Goal: Task Accomplishment & Management: Complete application form

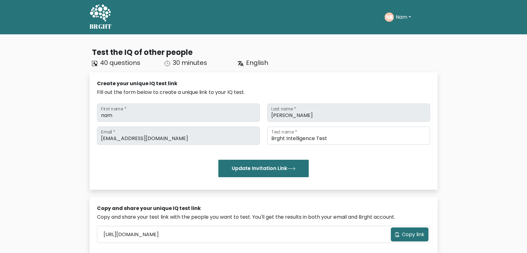
click at [408, 13] on button "Nam" at bounding box center [403, 17] width 19 height 8
click at [408, 32] on link "Dashboard" at bounding box center [409, 30] width 49 height 10
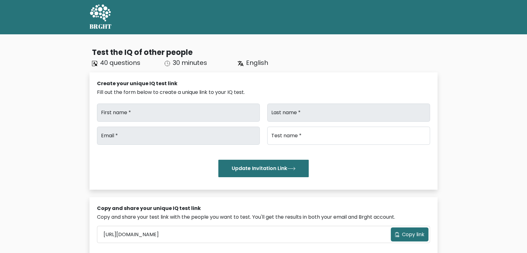
type input "nam"
type input "[PERSON_NAME]"
type input "[EMAIL_ADDRESS][DOMAIN_NAME]"
type input "Brght Intelligence Test"
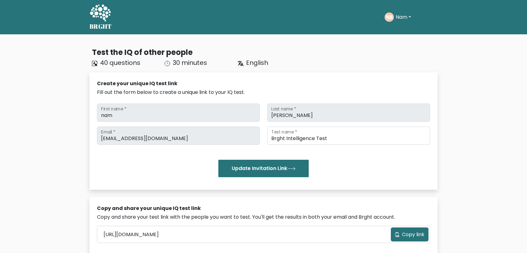
click at [402, 19] on button "Nam" at bounding box center [403, 17] width 19 height 8
click at [397, 43] on link "Profile" at bounding box center [409, 40] width 49 height 10
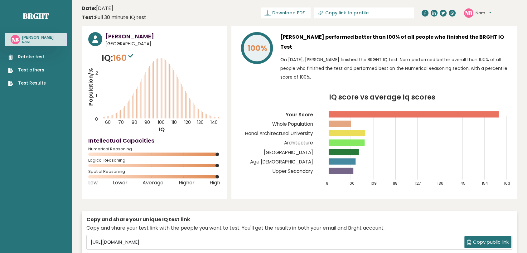
click at [251, 159] on icon "IQ score vs average Iq scores 91 100 109 118 127 136 145 154 163 Your Score Who…" at bounding box center [374, 143] width 273 height 99
click at [34, 56] on link "Retake test" at bounding box center [27, 57] width 38 height 7
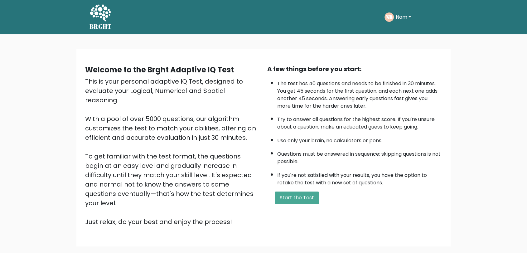
click at [371, 147] on li "Questions must be answered in sequence; skipping questions is not possible." at bounding box center [359, 156] width 165 height 18
click at [305, 194] on button "Start the Test" at bounding box center [297, 198] width 44 height 12
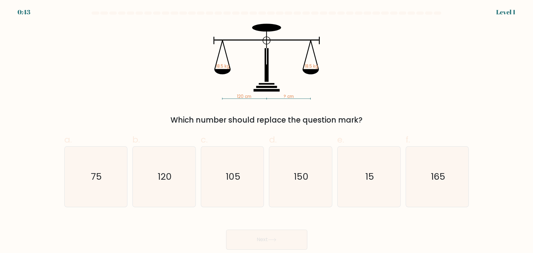
click at [377, 94] on div "120 cm ? cm 18.5 kg 18.5 kg Which number should replace the question mark?" at bounding box center [267, 75] width 412 height 102
click at [159, 182] on text "120" at bounding box center [165, 176] width 14 height 12
click at [266, 131] on input "b. 120" at bounding box center [266, 129] width 0 height 4
radio input "true"
click at [263, 241] on button "Next" at bounding box center [266, 240] width 81 height 20
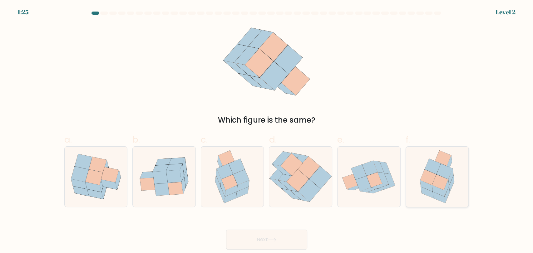
click at [433, 182] on icon at bounding box center [440, 181] width 16 height 15
click at [267, 131] on input "f." at bounding box center [266, 129] width 0 height 4
radio input "true"
click at [292, 240] on button "Next" at bounding box center [266, 240] width 81 height 20
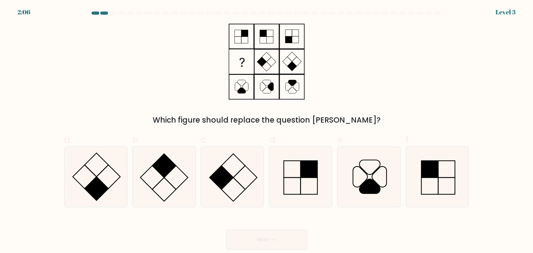
click at [380, 86] on div "Which figure should replace the question mark?" at bounding box center [267, 75] width 412 height 102
click at [106, 193] on icon at bounding box center [96, 177] width 60 height 60
click at [266, 131] on input "a." at bounding box center [266, 129] width 0 height 4
radio input "true"
click at [283, 240] on button "Next" at bounding box center [266, 240] width 81 height 20
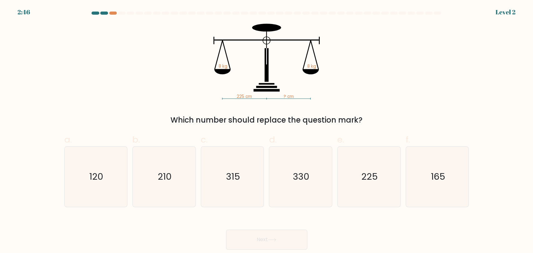
click at [407, 88] on div "225 cm ? cm 8 kg 8 kg Which number should replace the question mark?" at bounding box center [267, 75] width 412 height 102
click at [410, 84] on div "225 cm ? cm 8 kg 8 kg Which number should replace the question mark?" at bounding box center [267, 75] width 412 height 102
click at [373, 192] on icon "225" at bounding box center [369, 177] width 60 height 60
click at [267, 131] on input "e. 225" at bounding box center [266, 129] width 0 height 4
radio input "true"
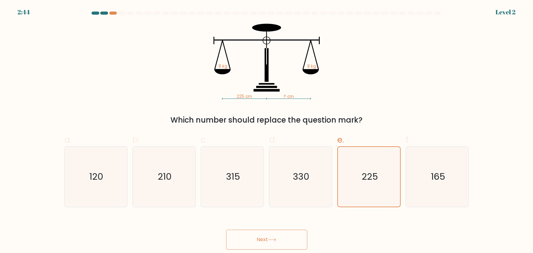
click at [281, 237] on button "Next" at bounding box center [266, 240] width 81 height 20
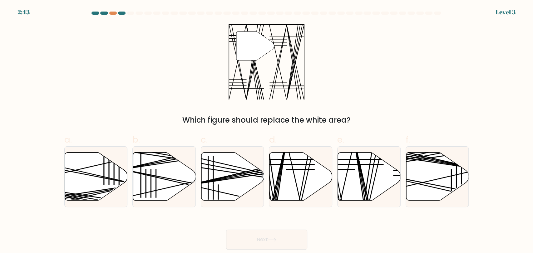
click at [387, 108] on div "" Which figure should replace the white area?" at bounding box center [267, 75] width 412 height 102
click at [356, 175] on icon at bounding box center [369, 176] width 63 height 48
click at [267, 131] on input "e." at bounding box center [266, 129] width 0 height 4
radio input "true"
click at [272, 231] on button "Next" at bounding box center [266, 240] width 81 height 20
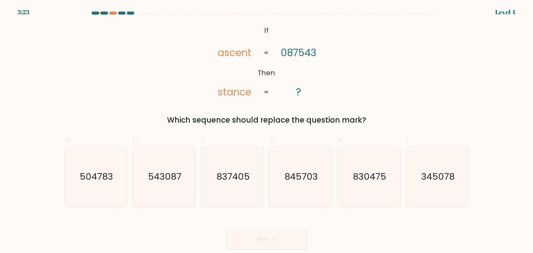
drag, startPoint x: 393, startPoint y: 89, endPoint x: 397, endPoint y: 88, distance: 3.6
click at [397, 88] on div "@import url('https://fonts.googleapis.com/css?family=Abril+Fatface:400,100,100i…" at bounding box center [267, 75] width 412 height 102
click at [375, 167] on icon "830475" at bounding box center [369, 177] width 60 height 60
click at [267, 131] on input "e. 830475" at bounding box center [266, 129] width 0 height 4
radio input "true"
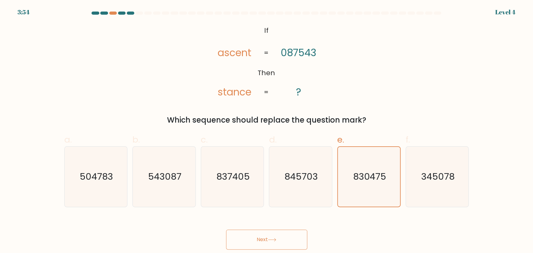
click at [262, 232] on button "Next" at bounding box center [266, 240] width 81 height 20
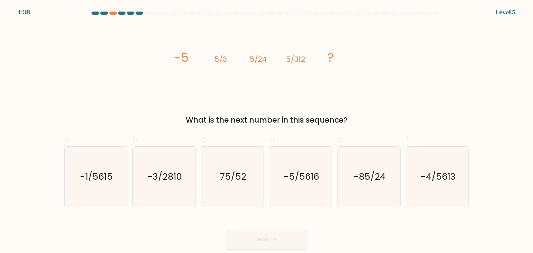
click at [428, 76] on div "image/svg+xml -5 -5/3 -5/24 -5/312 ? What is the next number in this sequence?" at bounding box center [267, 75] width 412 height 102
click at [398, 86] on div "image/svg+xml -5 -5/3 -5/24 -5/312 ? What is the next number in this sequence?" at bounding box center [267, 75] width 412 height 102
drag, startPoint x: 300, startPoint y: 173, endPoint x: 281, endPoint y: 213, distance: 44.0
click at [300, 173] on text "-5/5616" at bounding box center [301, 176] width 36 height 12
click at [267, 131] on input "d. -5/5616" at bounding box center [266, 129] width 0 height 4
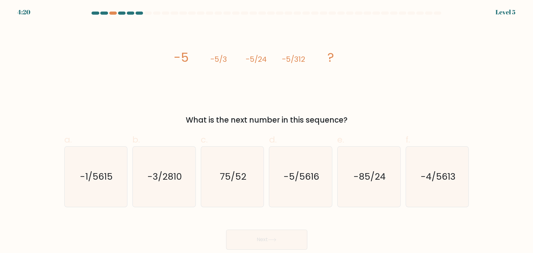
radio input "true"
click at [267, 238] on button "Next" at bounding box center [266, 240] width 81 height 20
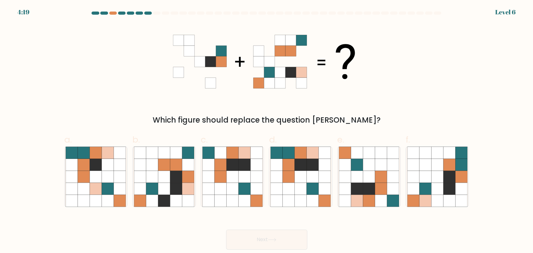
click at [420, 82] on div "Which figure should replace the question mark?" at bounding box center [267, 75] width 412 height 102
click at [394, 82] on div "Which figure should replace the question mark?" at bounding box center [267, 75] width 412 height 102
click at [315, 166] on icon at bounding box center [312, 165] width 12 height 12
click at [267, 131] on input "d." at bounding box center [266, 129] width 0 height 4
radio input "true"
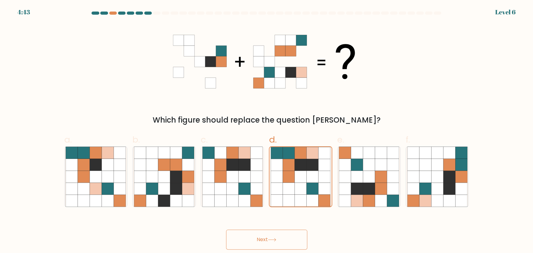
click at [275, 237] on button "Next" at bounding box center [266, 240] width 81 height 20
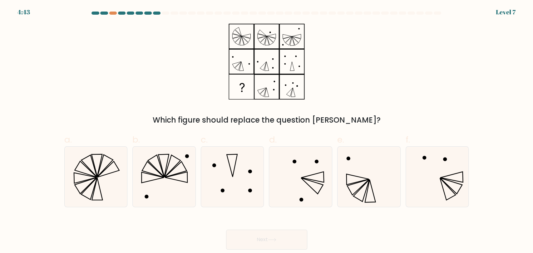
click at [418, 83] on div "Which figure should replace the question mark?" at bounding box center [267, 75] width 412 height 102
click at [374, 165] on icon at bounding box center [369, 177] width 60 height 60
click at [267, 131] on input "e." at bounding box center [266, 129] width 0 height 4
radio input "true"
click at [272, 238] on icon at bounding box center [272, 239] width 8 height 3
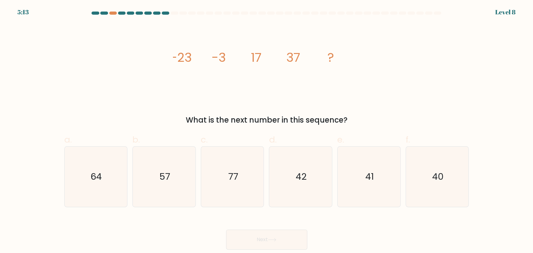
drag, startPoint x: 392, startPoint y: 83, endPoint x: 393, endPoint y: 88, distance: 5.4
click at [394, 83] on div "image/svg+xml -23 -3 17 37 ? What is the next number in this sequence?" at bounding box center [267, 75] width 412 height 102
click at [378, 95] on div "image/svg+xml -23 -3 17 37 ? What is the next number in this sequence?" at bounding box center [267, 75] width 412 height 102
click at [161, 193] on icon "57" at bounding box center [164, 177] width 60 height 60
click at [266, 131] on input "b. 57" at bounding box center [266, 129] width 0 height 4
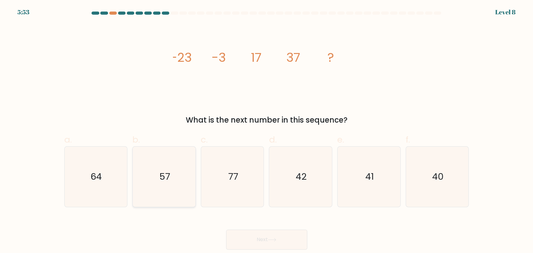
radio input "true"
click at [252, 232] on button "Next" at bounding box center [266, 240] width 81 height 20
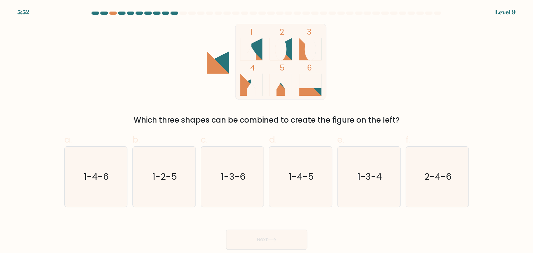
click at [402, 81] on div "1 2 3 4 5 6 Which three shapes can be combined to create the figure on the left?" at bounding box center [267, 75] width 412 height 102
click at [314, 170] on icon "1-4-5" at bounding box center [300, 177] width 60 height 60
click at [267, 131] on input "d. 1-4-5" at bounding box center [266, 129] width 0 height 4
radio input "true"
click at [275, 245] on button "Next" at bounding box center [266, 240] width 81 height 20
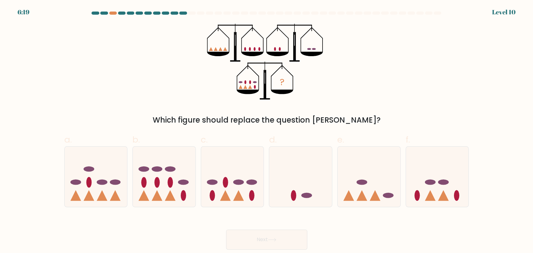
click at [413, 71] on div "? Which figure should replace the question mark?" at bounding box center [267, 75] width 412 height 102
click at [249, 178] on icon at bounding box center [232, 177] width 63 height 52
click at [266, 131] on input "c." at bounding box center [266, 129] width 0 height 4
radio input "true"
click at [262, 233] on button "Next" at bounding box center [266, 240] width 81 height 20
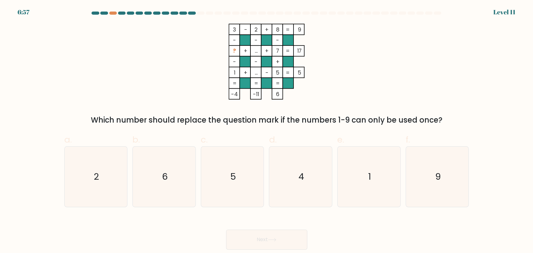
click at [410, 76] on div "3 - 2 + 8 9 - - - ? + ... + 7 17 - - + 1 + ... - 5 = 5 = = = = -4 -11 6 = Which…" at bounding box center [267, 75] width 412 height 102
click at [154, 188] on icon "6" at bounding box center [164, 177] width 60 height 60
click at [266, 131] on input "b. 6" at bounding box center [266, 129] width 0 height 4
radio input "true"
click at [257, 238] on button "Next" at bounding box center [266, 240] width 81 height 20
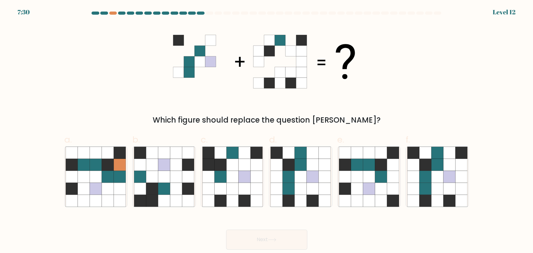
click at [426, 81] on div "Which figure should replace the question mark?" at bounding box center [267, 75] width 412 height 102
click at [429, 163] on icon at bounding box center [425, 165] width 12 height 12
click at [267, 131] on input "f." at bounding box center [266, 129] width 0 height 4
radio input "true"
click at [270, 239] on icon at bounding box center [272, 239] width 8 height 3
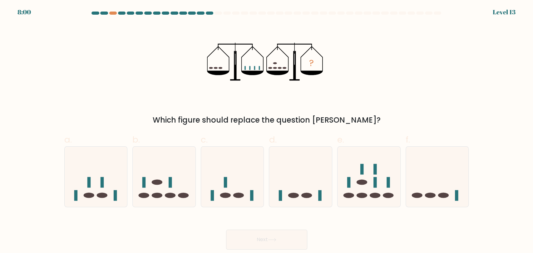
click at [404, 104] on div "? Which figure should replace the question mark?" at bounding box center [267, 75] width 412 height 102
click at [96, 190] on icon at bounding box center [96, 177] width 63 height 52
click at [266, 131] on input "a." at bounding box center [266, 129] width 0 height 4
radio input "true"
click at [257, 233] on button "Next" at bounding box center [266, 240] width 81 height 20
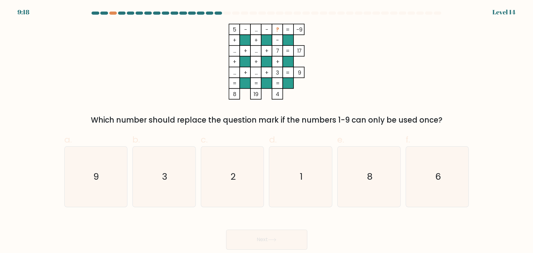
click at [423, 88] on div "5 - ... - ? -9 + + - ... + ... + 7 17 + + + ... + ... + 3 = 9 = = = = 8 19 4 = …" at bounding box center [267, 75] width 412 height 102
click at [382, 188] on icon "8" at bounding box center [369, 177] width 60 height 60
click at [267, 131] on input "e. 8" at bounding box center [266, 129] width 0 height 4
radio input "true"
click at [288, 238] on button "Next" at bounding box center [266, 240] width 81 height 20
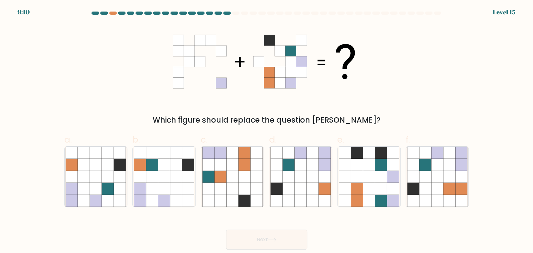
drag, startPoint x: 396, startPoint y: 90, endPoint x: 407, endPoint y: 96, distance: 11.7
click at [405, 82] on div "Which figure should replace the question mark?" at bounding box center [267, 75] width 412 height 102
click at [428, 170] on icon at bounding box center [437, 177] width 60 height 60
click at [267, 131] on input "f." at bounding box center [266, 129] width 0 height 4
radio input "true"
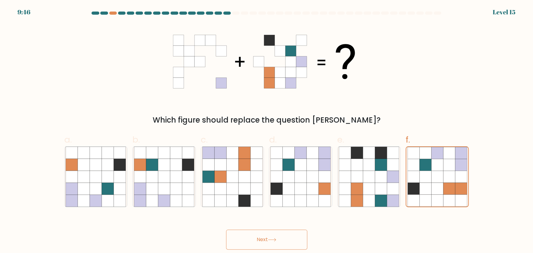
click at [268, 233] on button "Next" at bounding box center [266, 240] width 81 height 20
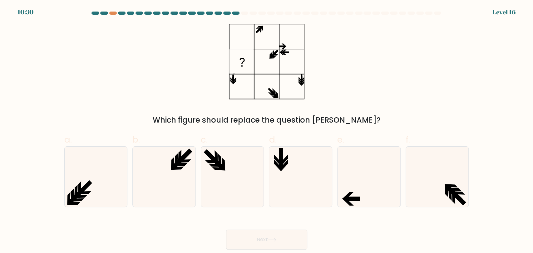
click at [459, 73] on div "Which figure should replace the question mark?" at bounding box center [267, 75] width 412 height 102
click at [460, 72] on div "Which figure should replace the question mark?" at bounding box center [267, 75] width 412 height 102
click at [372, 164] on icon at bounding box center [369, 177] width 60 height 60
click at [267, 131] on input "e." at bounding box center [266, 129] width 0 height 4
radio input "true"
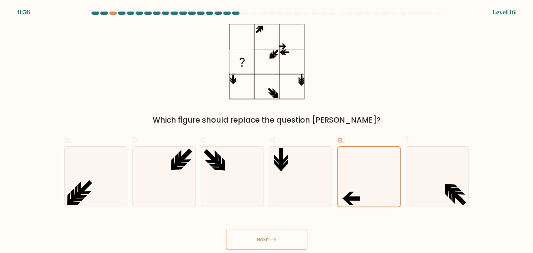
click at [278, 238] on button "Next" at bounding box center [266, 240] width 81 height 20
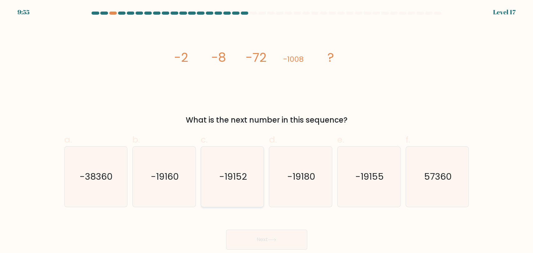
click at [237, 161] on icon "-19152" at bounding box center [232, 177] width 60 height 60
click at [266, 131] on input "c. -19152" at bounding box center [266, 129] width 0 height 4
radio input "true"
click at [257, 241] on button "Next" at bounding box center [266, 240] width 81 height 20
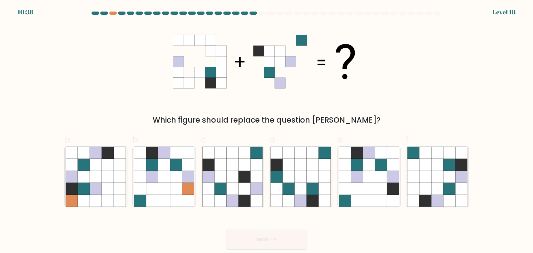
click at [461, 55] on div "Which figure should replace the question mark?" at bounding box center [267, 75] width 412 height 102
click at [374, 138] on label "e." at bounding box center [368, 170] width 63 height 74
click at [267, 131] on input "e." at bounding box center [266, 129] width 0 height 4
radio input "true"
click at [368, 163] on icon at bounding box center [369, 165] width 12 height 12
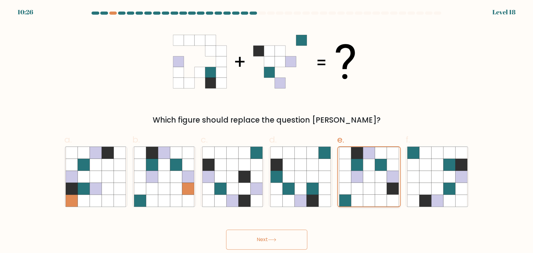
click at [267, 131] on input "e." at bounding box center [266, 129] width 0 height 4
click at [245, 239] on button "Next" at bounding box center [266, 240] width 81 height 20
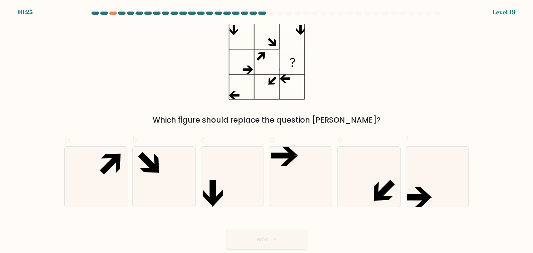
click at [448, 86] on div "Which figure should replace the question mark?" at bounding box center [267, 75] width 412 height 102
click at [365, 164] on icon at bounding box center [369, 177] width 60 height 60
click at [267, 131] on input "e." at bounding box center [266, 129] width 0 height 4
radio input "true"
click at [192, 194] on icon at bounding box center [164, 177] width 60 height 60
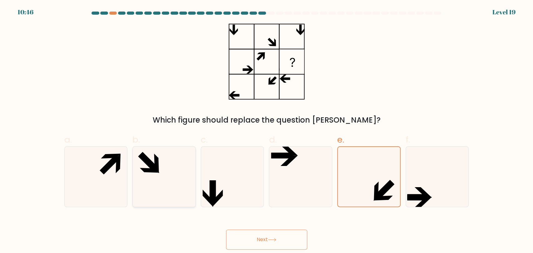
click at [266, 131] on input "b." at bounding box center [266, 129] width 0 height 4
radio input "true"
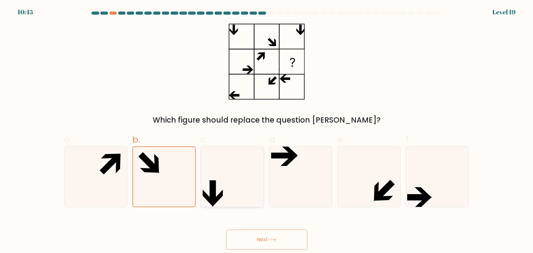
click at [213, 189] on icon at bounding box center [213, 191] width 6 height 22
click at [266, 131] on input "c." at bounding box center [266, 129] width 0 height 4
radio input "true"
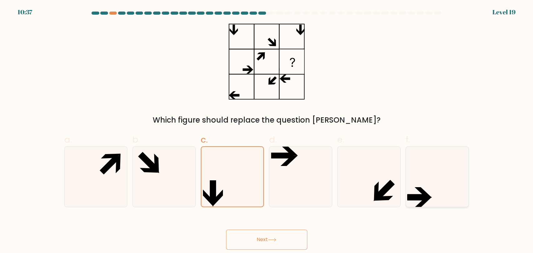
click at [412, 192] on icon at bounding box center [437, 177] width 60 height 60
click at [267, 131] on input "f." at bounding box center [266, 129] width 0 height 4
radio input "true"
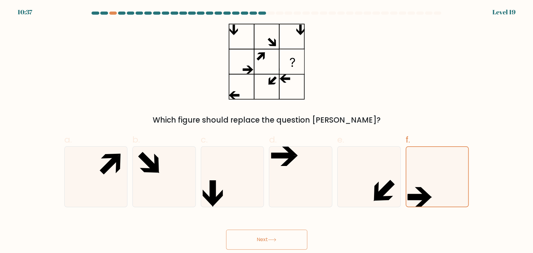
click at [273, 244] on button "Next" at bounding box center [266, 240] width 81 height 20
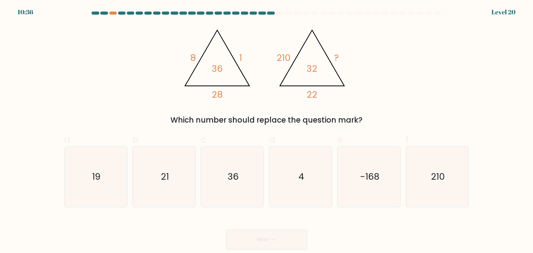
click at [393, 94] on div "@import url('https://fonts.googleapis.com/css?family=Abril+Fatface:400,100,100i…" at bounding box center [267, 75] width 412 height 102
click at [394, 94] on div "@import url('https://fonts.googleapis.com/css?family=Abril+Fatface:400,100,100i…" at bounding box center [267, 75] width 412 height 102
click at [384, 95] on div "@import url('https://fonts.googleapis.com/css?family=Abril+Fatface:400,100,100i…" at bounding box center [267, 75] width 412 height 102
click at [175, 171] on icon "21" at bounding box center [164, 177] width 60 height 60
click at [266, 131] on input "b. 21" at bounding box center [266, 129] width 0 height 4
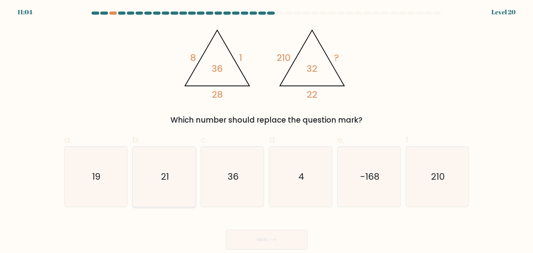
radio input "true"
click at [267, 237] on button "Next" at bounding box center [266, 240] width 81 height 20
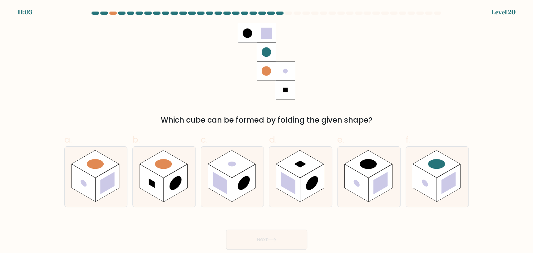
click at [451, 115] on div "Which cube can be formed by folding the given shape?" at bounding box center [266, 120] width 397 height 11
click at [78, 180] on rect at bounding box center [83, 183] width 24 height 38
click at [266, 131] on input "a." at bounding box center [266, 129] width 0 height 4
radio input "true"
drag, startPoint x: 150, startPoint y: 178, endPoint x: 156, endPoint y: 175, distance: 6.4
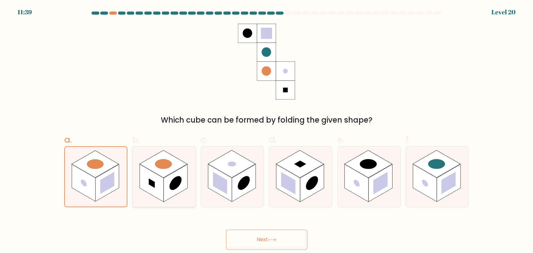
click at [150, 178] on rect at bounding box center [152, 183] width 24 height 38
click at [266, 131] on input "b." at bounding box center [266, 129] width 0 height 4
radio input "true"
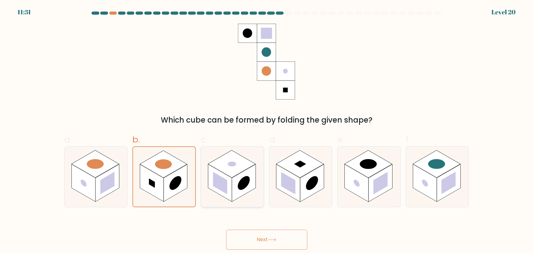
click at [240, 173] on rect at bounding box center [244, 183] width 24 height 38
click at [266, 131] on input "c." at bounding box center [266, 129] width 0 height 4
radio input "true"
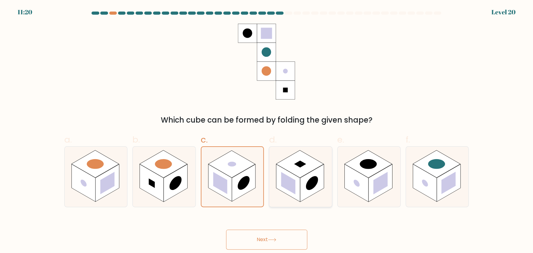
click at [303, 152] on icon at bounding box center [300, 177] width 63 height 60
click at [267, 131] on input "d." at bounding box center [266, 129] width 0 height 4
radio input "true"
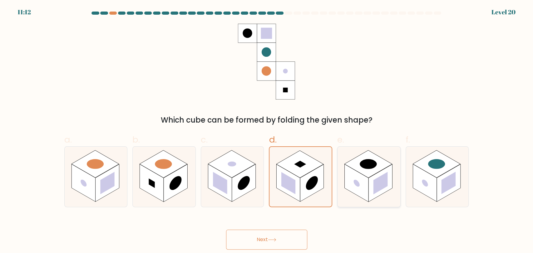
click at [386, 177] on rect at bounding box center [380, 183] width 14 height 22
click at [267, 131] on input "e." at bounding box center [266, 129] width 0 height 4
radio input "true"
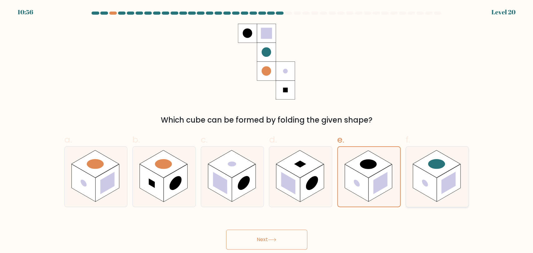
click at [433, 160] on circle at bounding box center [436, 164] width 24 height 14
click at [267, 131] on input "f." at bounding box center [266, 129] width 0 height 4
radio input "true"
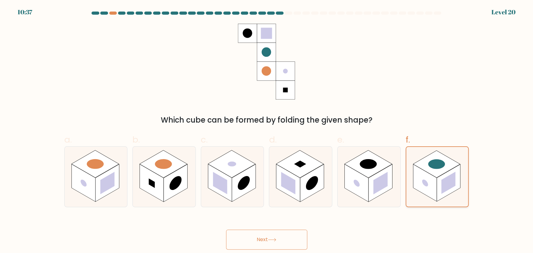
click at [456, 179] on rect at bounding box center [449, 182] width 24 height 37
click at [267, 131] on input "f." at bounding box center [266, 129] width 0 height 4
click at [290, 237] on button "Next" at bounding box center [266, 240] width 81 height 20
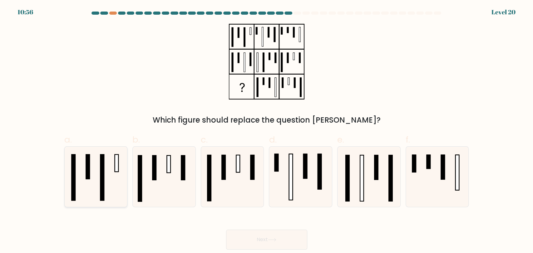
click at [104, 183] on rect at bounding box center [102, 177] width 4 height 46
click at [266, 131] on input "a." at bounding box center [266, 129] width 0 height 4
radio input "true"
click at [299, 174] on icon at bounding box center [300, 177] width 60 height 60
click at [267, 131] on input "d." at bounding box center [266, 129] width 0 height 4
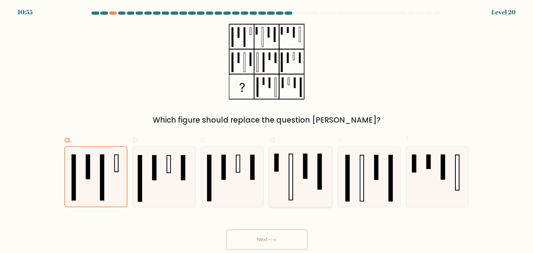
radio input "true"
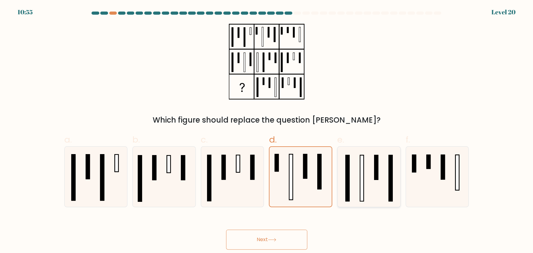
click at [361, 175] on rect at bounding box center [361, 178] width 3 height 46
click at [267, 131] on input "e." at bounding box center [266, 129] width 0 height 4
radio input "true"
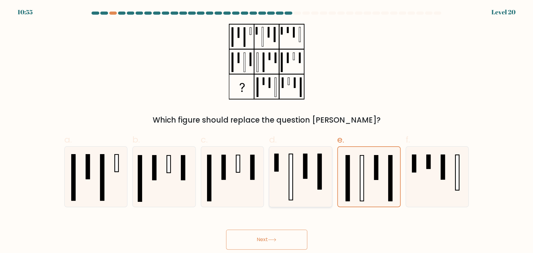
click at [278, 182] on icon at bounding box center [300, 177] width 60 height 60
click at [267, 131] on input "d." at bounding box center [266, 129] width 0 height 4
radio input "true"
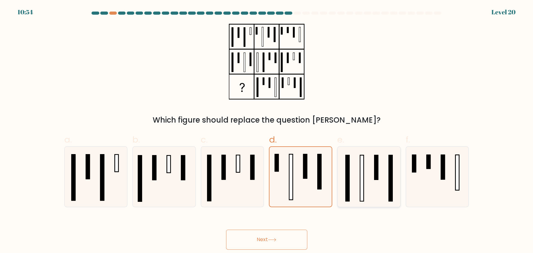
drag, startPoint x: 347, startPoint y: 178, endPoint x: 342, endPoint y: 178, distance: 4.7
click at [346, 178] on rect at bounding box center [346, 178] width 3 height 46
click at [267, 131] on input "e." at bounding box center [266, 129] width 0 height 4
radio input "true"
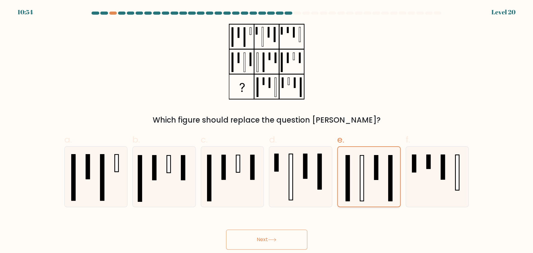
drag, startPoint x: 309, startPoint y: 179, endPoint x: 367, endPoint y: 178, distance: 58.1
click at [310, 179] on icon at bounding box center [300, 177] width 60 height 60
click at [267, 131] on input "d." at bounding box center [266, 129] width 0 height 4
radio input "true"
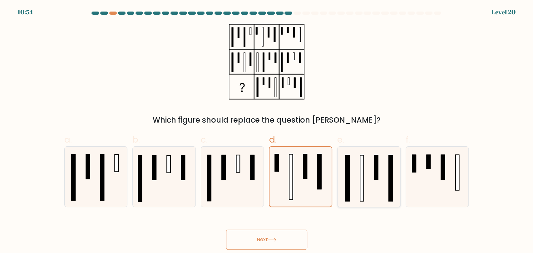
click at [368, 178] on icon at bounding box center [369, 177] width 60 height 60
click at [267, 131] on input "e." at bounding box center [266, 129] width 0 height 4
radio input "true"
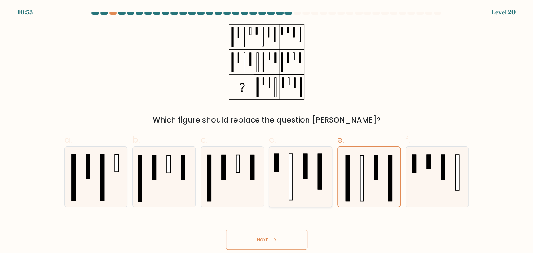
click at [325, 183] on icon at bounding box center [300, 177] width 60 height 60
click at [267, 131] on input "d." at bounding box center [266, 129] width 0 height 4
radio input "true"
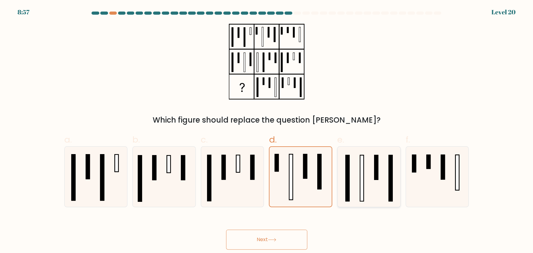
click at [345, 182] on rect at bounding box center [346, 178] width 3 height 46
click at [267, 131] on input "e." at bounding box center [266, 129] width 0 height 4
radio input "true"
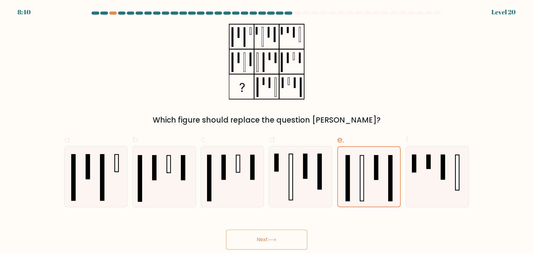
click at [284, 238] on button "Next" at bounding box center [266, 240] width 81 height 20
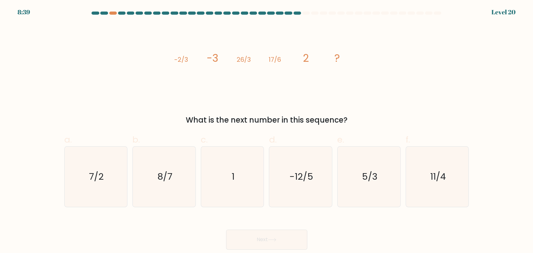
click at [465, 88] on div "image/svg+xml -2/3 -3 26/3 17/6 2 ? What is the next number in this sequence?" at bounding box center [267, 75] width 412 height 102
drag, startPoint x: 292, startPoint y: 170, endPoint x: 283, endPoint y: 172, distance: 8.5
click at [292, 170] on text "-12/5" at bounding box center [301, 176] width 24 height 12
click at [267, 131] on input "d. -12/5" at bounding box center [266, 129] width 0 height 4
radio input "true"
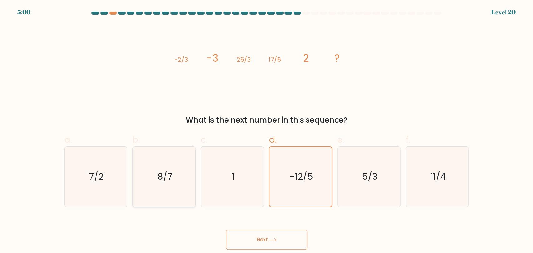
click at [159, 190] on icon "8/7" at bounding box center [164, 177] width 60 height 60
click at [266, 131] on input "b. 8/7" at bounding box center [266, 129] width 0 height 4
radio input "true"
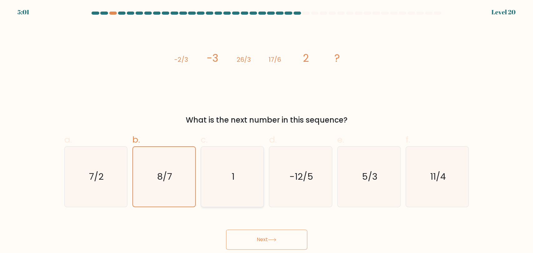
click at [234, 160] on icon "1" at bounding box center [232, 177] width 60 height 60
click at [266, 131] on input "c. 1" at bounding box center [266, 129] width 0 height 4
radio input "true"
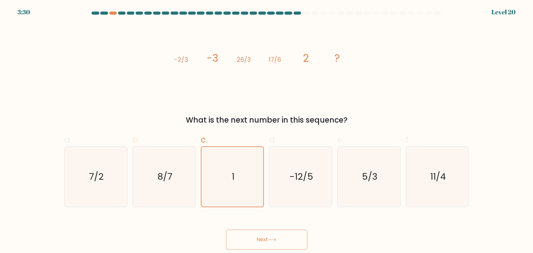
click at [278, 240] on button "Next" at bounding box center [266, 240] width 81 height 20
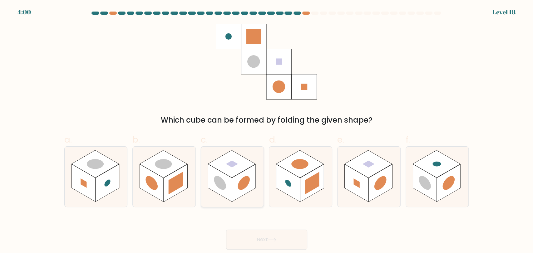
click at [220, 186] on circle at bounding box center [220, 183] width 12 height 19
click at [266, 131] on input "c." at bounding box center [266, 129] width 0 height 4
radio input "true"
click at [261, 242] on button "Next" at bounding box center [266, 240] width 81 height 20
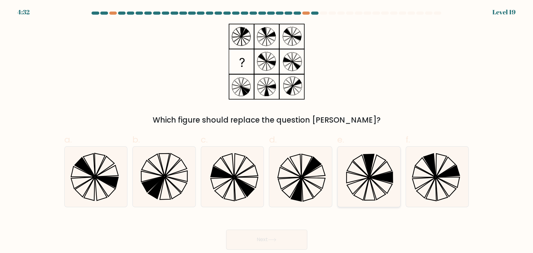
click at [395, 163] on icon at bounding box center [369, 177] width 60 height 60
click at [267, 131] on input "e." at bounding box center [266, 129] width 0 height 4
radio input "true"
click at [366, 174] on icon at bounding box center [358, 170] width 22 height 16
click at [267, 131] on input "e." at bounding box center [266, 129] width 0 height 4
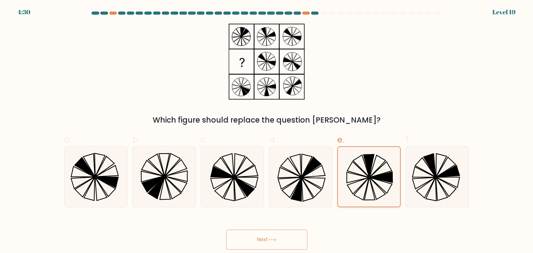
click at [371, 172] on icon at bounding box center [377, 166] width 16 height 22
click at [267, 131] on input "e." at bounding box center [266, 129] width 0 height 4
click at [429, 184] on icon at bounding box center [437, 177] width 60 height 60
click at [267, 131] on input "f." at bounding box center [266, 129] width 0 height 4
radio input "true"
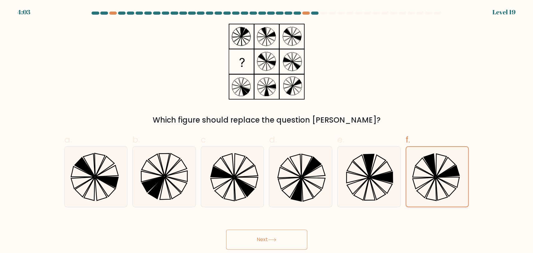
click at [430, 189] on icon at bounding box center [437, 177] width 60 height 60
click at [267, 131] on input "f." at bounding box center [266, 129] width 0 height 4
click at [290, 240] on button "Next" at bounding box center [266, 240] width 81 height 20
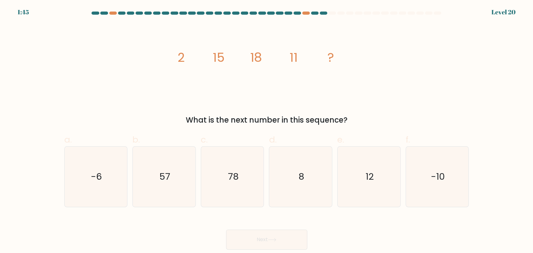
drag, startPoint x: 315, startPoint y: 197, endPoint x: 307, endPoint y: 208, distance: 14.0
click at [315, 197] on icon "8" at bounding box center [300, 177] width 60 height 60
click at [267, 131] on input "d. 8" at bounding box center [266, 129] width 0 height 4
radio input "true"
click at [270, 240] on icon at bounding box center [272, 239] width 8 height 3
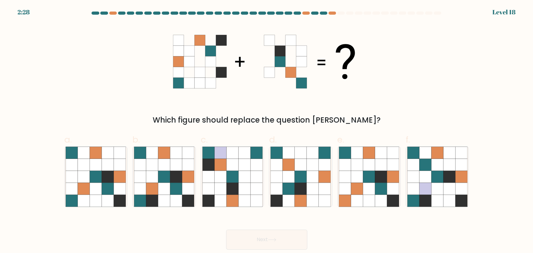
click at [466, 86] on div "Which figure should replace the question mark?" at bounding box center [267, 75] width 412 height 102
click at [236, 164] on icon at bounding box center [232, 165] width 12 height 12
click at [266, 131] on input "c." at bounding box center [266, 129] width 0 height 4
radio input "true"
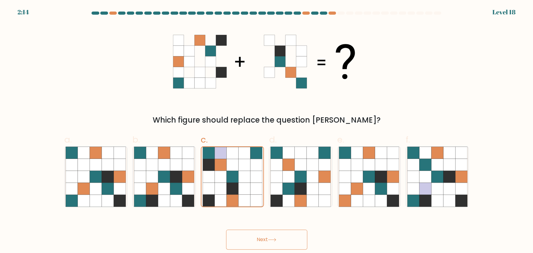
click at [473, 180] on form at bounding box center [266, 131] width 533 height 238
click at [458, 166] on icon at bounding box center [461, 165] width 12 height 12
click at [267, 131] on input "f." at bounding box center [266, 129] width 0 height 4
radio input "true"
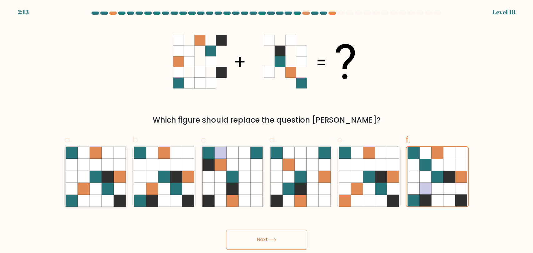
click at [106, 200] on icon at bounding box center [108, 201] width 12 height 12
click at [266, 131] on input "a." at bounding box center [266, 129] width 0 height 4
radio input "true"
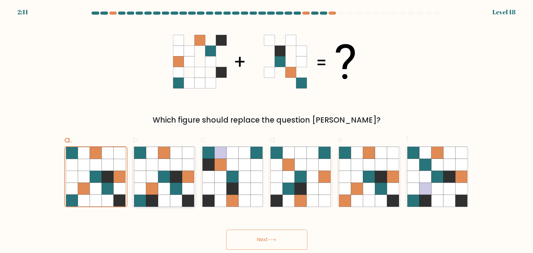
click at [170, 193] on icon at bounding box center [176, 189] width 12 height 12
click at [266, 131] on input "b." at bounding box center [266, 129] width 0 height 4
radio input "true"
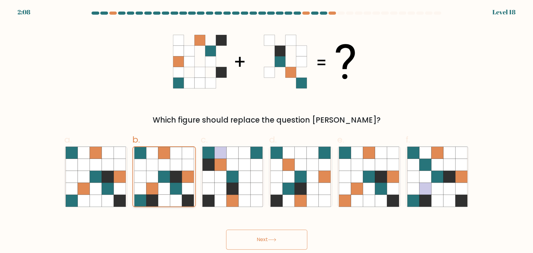
click at [162, 189] on icon at bounding box center [164, 189] width 12 height 12
click at [266, 131] on input "b." at bounding box center [266, 129] width 0 height 4
click at [259, 242] on button "Next" at bounding box center [266, 240] width 81 height 20
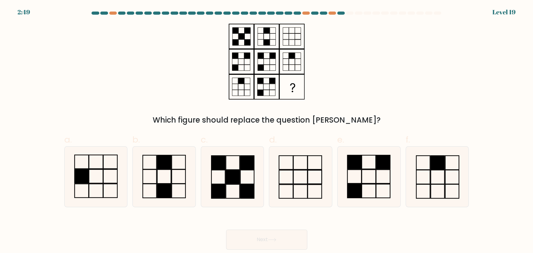
click at [428, 100] on div "Which figure should replace the question mark?" at bounding box center [267, 75] width 412 height 102
drag, startPoint x: 237, startPoint y: 170, endPoint x: 235, endPoint y: 173, distance: 3.4
click at [236, 173] on rect at bounding box center [233, 177] width 14 height 14
click at [266, 131] on input "c." at bounding box center [266, 129] width 0 height 4
radio input "true"
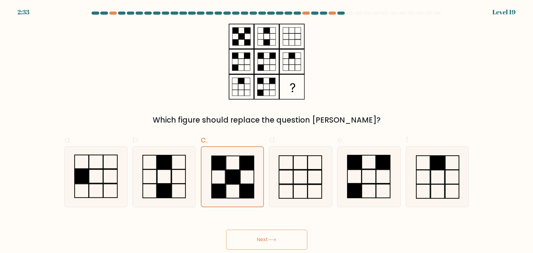
click at [375, 88] on div "Which figure should replace the question mark?" at bounding box center [267, 75] width 412 height 102
click at [377, 163] on rect at bounding box center [383, 162] width 14 height 14
click at [267, 131] on input "e." at bounding box center [266, 129] width 0 height 4
radio input "true"
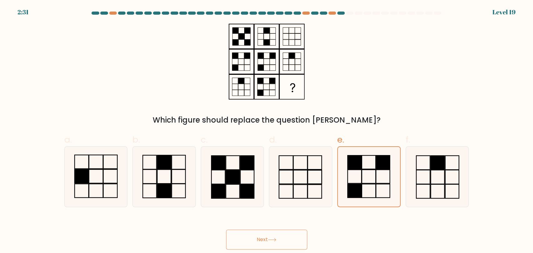
click at [267, 235] on button "Next" at bounding box center [266, 240] width 81 height 20
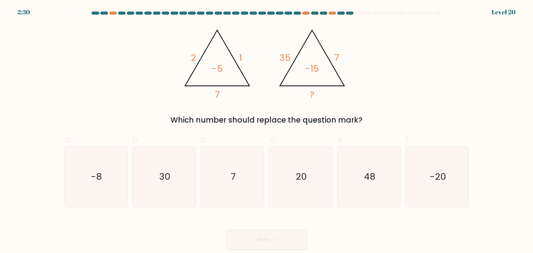
click at [408, 90] on div "@import url('https://fonts.googleapis.com/css?family=Abril+Fatface:400,100,100i…" at bounding box center [267, 75] width 412 height 102
click at [307, 154] on icon "20" at bounding box center [300, 177] width 60 height 60
click at [267, 131] on input "d. 20" at bounding box center [266, 129] width 0 height 4
radio input "true"
click at [271, 237] on button "Next" at bounding box center [266, 240] width 81 height 20
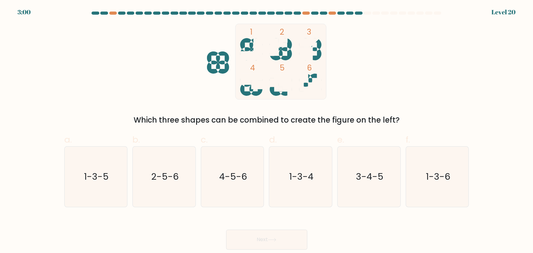
click at [428, 88] on div "1 2 3 4 5 6 Which three shapes can be combined to create the figure on the left?" at bounding box center [267, 75] width 412 height 102
click at [208, 173] on icon "4-5-6" at bounding box center [232, 177] width 60 height 60
click at [266, 131] on input "c. 4-5-6" at bounding box center [266, 129] width 0 height 4
radio input "true"
click at [283, 184] on icon "1-3-4" at bounding box center [300, 177] width 60 height 60
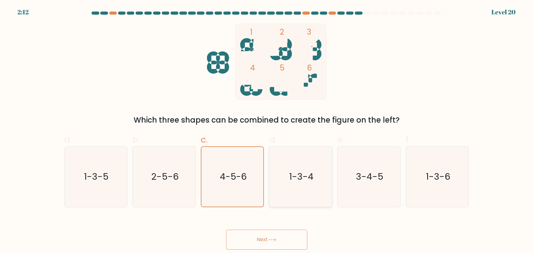
click at [267, 131] on input "d. 1-3-4" at bounding box center [266, 129] width 0 height 4
radio input "true"
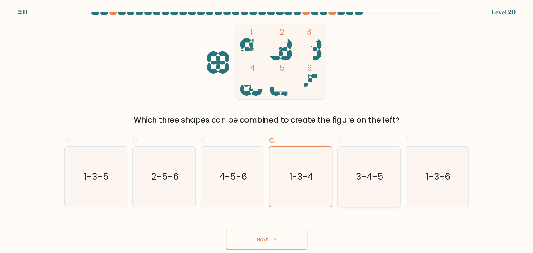
click at [364, 183] on icon "3-4-5" at bounding box center [369, 177] width 60 height 60
click at [267, 131] on input "e. 3-4-5" at bounding box center [266, 129] width 0 height 4
radio input "true"
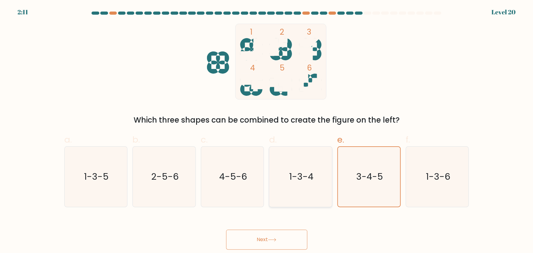
click at [290, 185] on icon "1-3-4" at bounding box center [300, 177] width 60 height 60
click at [267, 131] on input "d. 1-3-4" at bounding box center [266, 129] width 0 height 4
radio input "true"
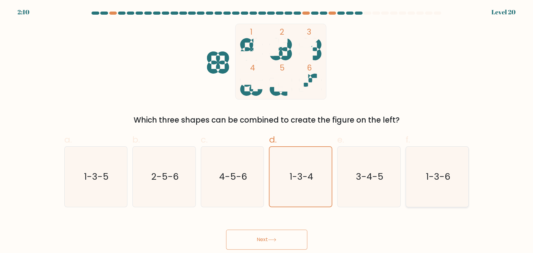
click at [432, 189] on icon "1-3-6" at bounding box center [437, 177] width 60 height 60
click at [267, 131] on input "f. 1-3-6" at bounding box center [266, 129] width 0 height 4
radio input "true"
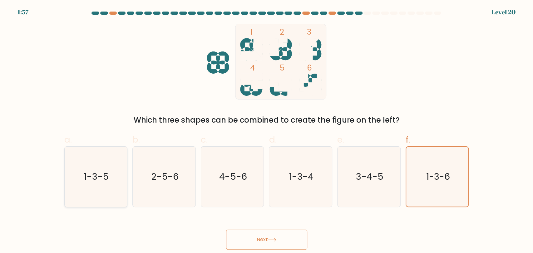
click at [108, 177] on text "1-3-5" at bounding box center [96, 176] width 25 height 12
click at [266, 131] on input "a. 1-3-5" at bounding box center [266, 129] width 0 height 4
radio input "true"
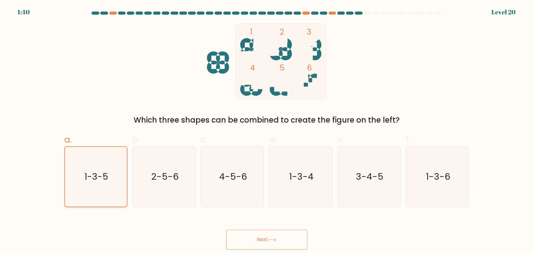
drag, startPoint x: 96, startPoint y: 182, endPoint x: 124, endPoint y: 190, distance: 28.9
click at [95, 182] on text "1-3-5" at bounding box center [97, 176] width 24 height 12
click at [244, 239] on button "Next" at bounding box center [266, 240] width 81 height 20
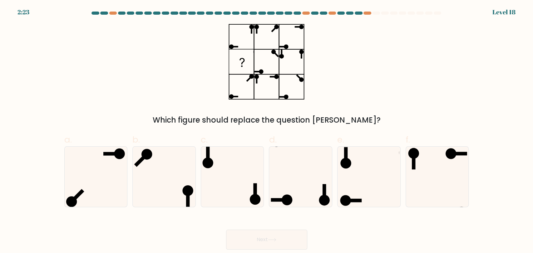
click at [411, 97] on div "Which figure should replace the question mark?" at bounding box center [267, 75] width 412 height 102
click at [232, 194] on icon at bounding box center [232, 177] width 60 height 60
click at [266, 131] on input "c." at bounding box center [266, 129] width 0 height 4
radio input "true"
click at [415, 183] on icon at bounding box center [437, 177] width 60 height 60
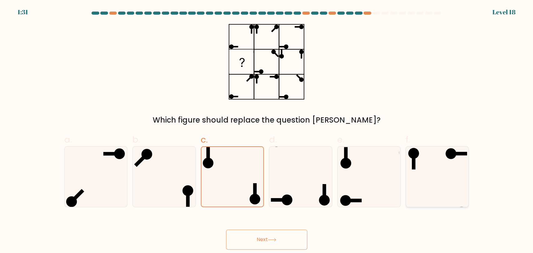
click at [267, 131] on input "f." at bounding box center [266, 129] width 0 height 4
radio input "true"
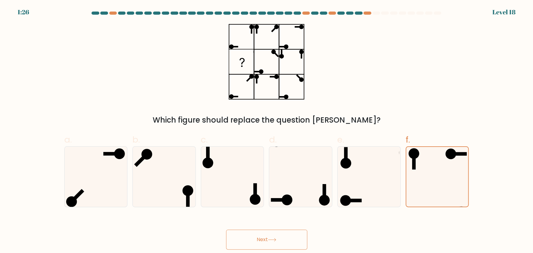
click at [257, 244] on button "Next" at bounding box center [266, 240] width 81 height 20
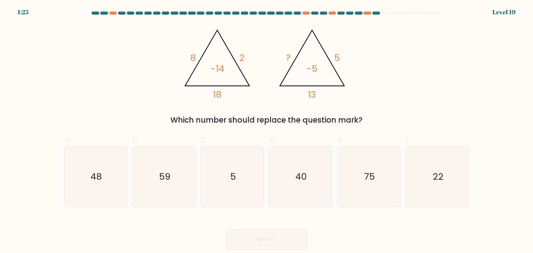
click at [415, 79] on div "@import url('https://fonts.googleapis.com/css?family=Abril+Fatface:400,100,100i…" at bounding box center [267, 75] width 412 height 102
click at [368, 73] on div "@import url('https://fonts.googleapis.com/css?family=Abril+Fatface:400,100,100i…" at bounding box center [267, 75] width 412 height 102
click at [307, 186] on icon "40" at bounding box center [300, 177] width 60 height 60
click at [267, 131] on input "d. 40" at bounding box center [266, 129] width 0 height 4
radio input "true"
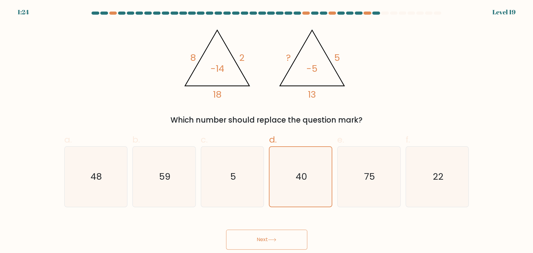
click at [256, 235] on button "Next" at bounding box center [266, 240] width 81 height 20
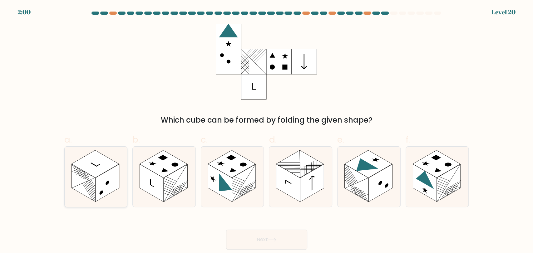
click at [74, 179] on rect at bounding box center [83, 183] width 24 height 38
click at [266, 131] on input "a." at bounding box center [266, 129] width 0 height 4
radio input "true"
drag, startPoint x: 90, startPoint y: 188, endPoint x: 122, endPoint y: 193, distance: 31.9
click at [90, 188] on rect at bounding box center [84, 182] width 24 height 37
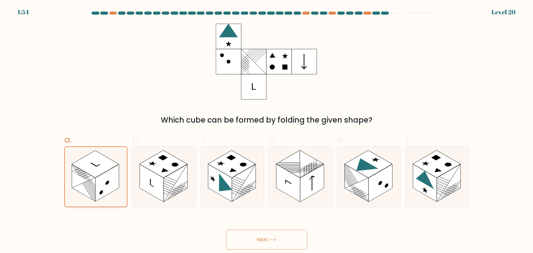
click at [266, 131] on input "a." at bounding box center [266, 129] width 0 height 4
click at [159, 183] on rect at bounding box center [152, 183] width 24 height 38
click at [266, 131] on input "b." at bounding box center [266, 129] width 0 height 4
radio input "true"
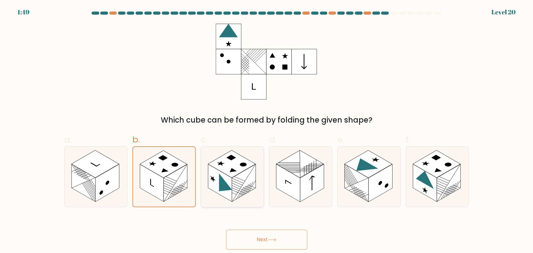
drag, startPoint x: 161, startPoint y: 188, endPoint x: 221, endPoint y: 192, distance: 60.0
click at [165, 188] on icon at bounding box center [164, 177] width 62 height 60
click at [266, 131] on input "b." at bounding box center [266, 129] width 0 height 4
click at [228, 190] on icon at bounding box center [225, 187] width 13 height 26
click at [266, 131] on input "c." at bounding box center [266, 129] width 0 height 4
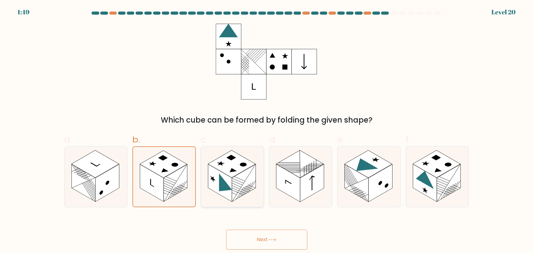
radio input "true"
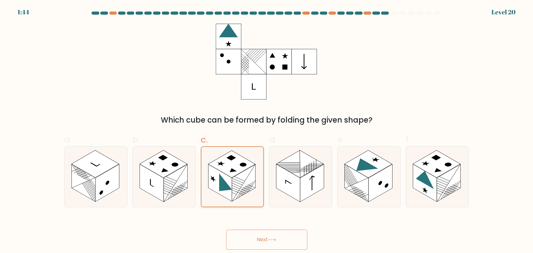
click at [230, 196] on rect at bounding box center [220, 182] width 24 height 37
click at [266, 131] on input "c." at bounding box center [266, 129] width 0 height 4
click at [305, 186] on rect at bounding box center [312, 183] width 24 height 38
click at [267, 131] on input "d." at bounding box center [266, 129] width 0 height 4
radio input "true"
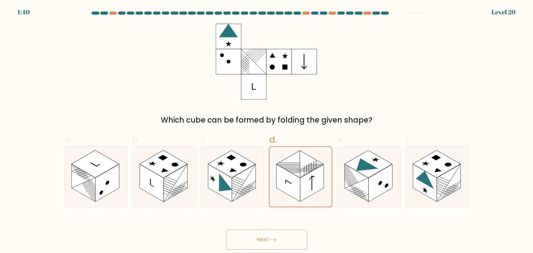
click at [297, 188] on rect at bounding box center [288, 182] width 24 height 37
click at [267, 131] on input "d." at bounding box center [266, 129] width 0 height 4
click at [362, 190] on rect at bounding box center [356, 183] width 24 height 38
click at [267, 131] on input "e." at bounding box center [266, 129] width 0 height 4
radio input "true"
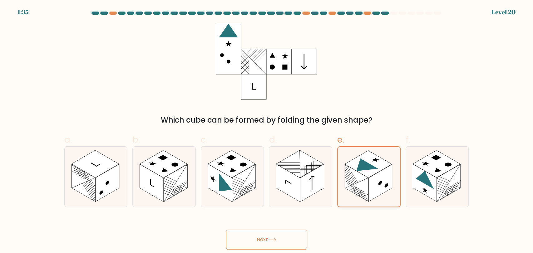
click at [363, 190] on rect at bounding box center [357, 182] width 24 height 37
click at [267, 131] on input "e." at bounding box center [266, 129] width 0 height 4
click at [446, 194] on rect at bounding box center [449, 183] width 24 height 38
click at [267, 131] on input "f." at bounding box center [266, 129] width 0 height 4
radio input "true"
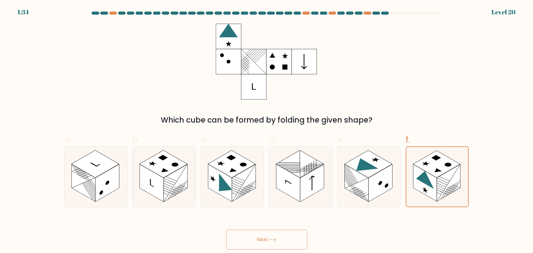
click at [267, 239] on button "Next" at bounding box center [266, 240] width 81 height 20
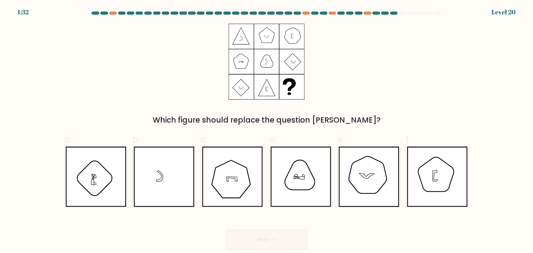
click at [403, 121] on div "Which figure should replace the question mark?" at bounding box center [266, 120] width 397 height 11
click at [355, 191] on icon at bounding box center [368, 177] width 61 height 60
click at [267, 131] on input "e." at bounding box center [266, 129] width 0 height 4
radio input "true"
click at [364, 171] on icon at bounding box center [369, 177] width 60 height 60
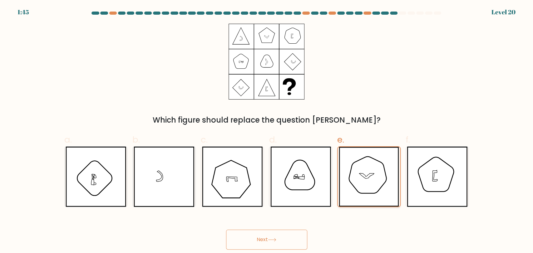
click at [267, 131] on input "e." at bounding box center [266, 129] width 0 height 4
click at [282, 235] on button "Next" at bounding box center [266, 240] width 81 height 20
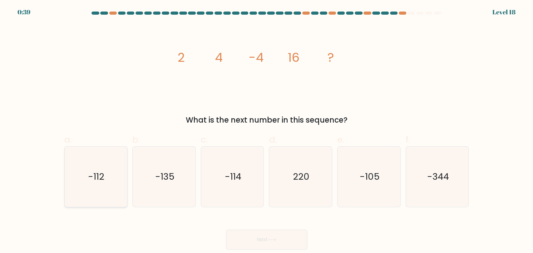
click at [107, 173] on icon "-112" at bounding box center [96, 177] width 60 height 60
click at [266, 131] on input "a. -112" at bounding box center [266, 129] width 0 height 4
radio input "true"
click at [289, 244] on button "Next" at bounding box center [266, 240] width 81 height 20
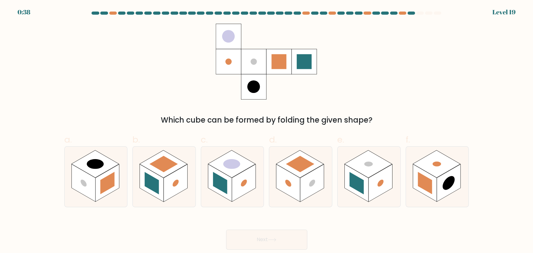
click at [495, 44] on form at bounding box center [266, 131] width 533 height 238
click at [172, 182] on rect at bounding box center [176, 183] width 24 height 38
click at [266, 131] on input "b." at bounding box center [266, 129] width 0 height 4
radio input "true"
click at [173, 181] on rect at bounding box center [176, 182] width 24 height 37
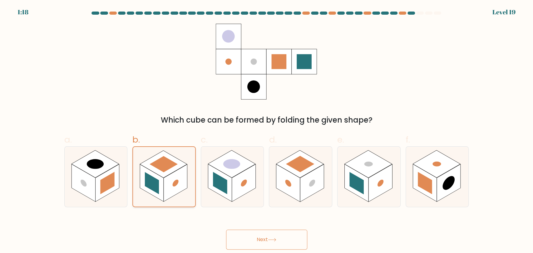
click at [266, 131] on input "b." at bounding box center [266, 129] width 0 height 4
click at [119, 193] on icon at bounding box center [96, 177] width 63 height 60
click at [266, 131] on input "a." at bounding box center [266, 129] width 0 height 4
radio input "true"
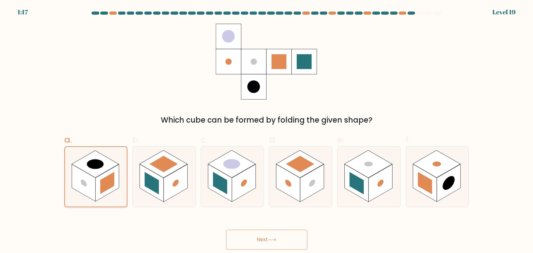
click at [116, 193] on icon at bounding box center [96, 177] width 62 height 60
click at [266, 131] on input "a." at bounding box center [266, 129] width 0 height 4
click at [117, 190] on icon at bounding box center [96, 177] width 62 height 60
click at [266, 131] on input "a." at bounding box center [266, 129] width 0 height 4
click at [117, 190] on icon at bounding box center [96, 177] width 62 height 60
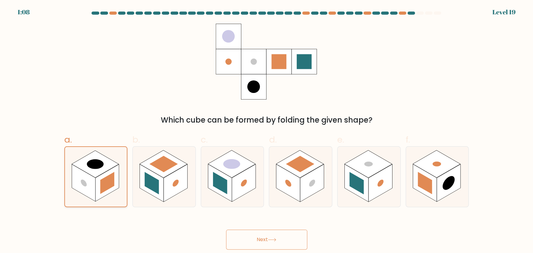
click at [266, 131] on input "a." at bounding box center [266, 129] width 0 height 4
click at [243, 173] on rect at bounding box center [244, 183] width 24 height 38
click at [266, 131] on input "c." at bounding box center [266, 129] width 0 height 4
radio input "true"
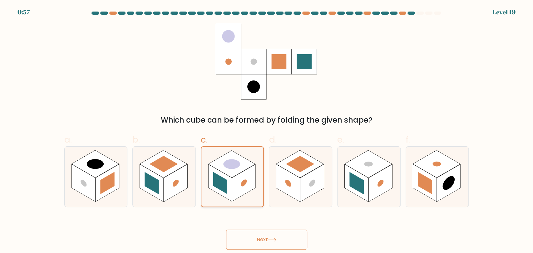
click at [241, 174] on rect at bounding box center [244, 182] width 24 height 37
click at [266, 131] on input "c." at bounding box center [266, 129] width 0 height 4
click at [262, 239] on button "Next" at bounding box center [266, 240] width 81 height 20
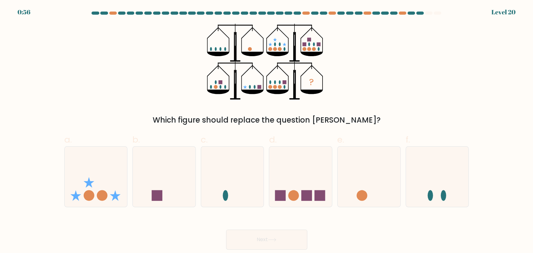
click at [406, 94] on div "? Which figure should replace the question mark?" at bounding box center [267, 75] width 412 height 102
click at [402, 94] on div "? Which figure should replace the question mark?" at bounding box center [267, 75] width 412 height 102
click at [294, 175] on icon at bounding box center [300, 177] width 63 height 52
click at [267, 131] on input "d." at bounding box center [266, 129] width 0 height 4
radio input "true"
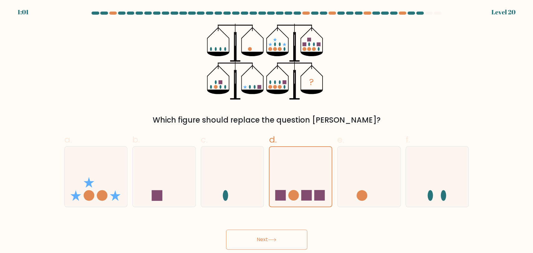
click at [278, 240] on button "Next" at bounding box center [266, 240] width 81 height 20
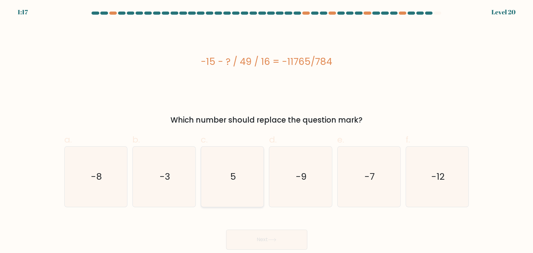
drag, startPoint x: 214, startPoint y: 166, endPoint x: 218, endPoint y: 165, distance: 3.8
click at [214, 166] on icon "5" at bounding box center [232, 177] width 60 height 60
click at [266, 131] on input "c. 5" at bounding box center [266, 129] width 0 height 4
radio input "true"
click at [291, 238] on button "Next" at bounding box center [266, 240] width 81 height 20
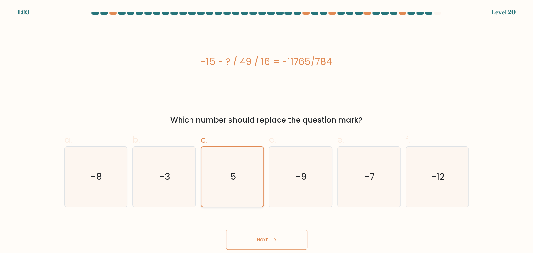
click at [231, 170] on text "5" at bounding box center [233, 176] width 6 height 12
click at [266, 131] on input "c. 5" at bounding box center [266, 129] width 0 height 4
click at [261, 241] on button "Next" at bounding box center [266, 240] width 81 height 20
click at [264, 238] on button "Next" at bounding box center [266, 240] width 81 height 20
click at [295, 235] on button "Next" at bounding box center [266, 240] width 81 height 20
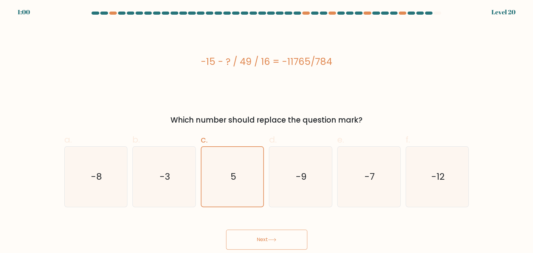
click at [365, 83] on div "-15 - ? / 49 / 16 = -11765/784" at bounding box center [266, 62] width 404 height 76
click at [268, 237] on button "Next" at bounding box center [266, 240] width 81 height 20
click at [312, 170] on icon "-9" at bounding box center [300, 177] width 60 height 60
click at [267, 131] on input "d. -9" at bounding box center [266, 129] width 0 height 4
radio input "true"
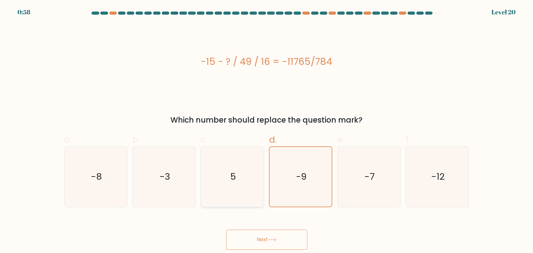
click at [243, 174] on icon "5" at bounding box center [232, 177] width 60 height 60
click at [266, 131] on input "c. 5" at bounding box center [266, 129] width 0 height 4
radio input "true"
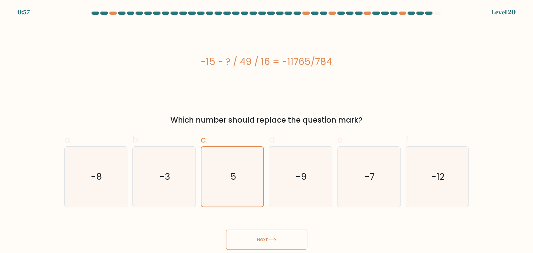
click at [275, 242] on button "Next" at bounding box center [266, 240] width 81 height 20
drag, startPoint x: 273, startPoint y: 240, endPoint x: 266, endPoint y: 236, distance: 8.6
click at [272, 240] on icon at bounding box center [272, 239] width 8 height 3
click at [266, 236] on button "Next" at bounding box center [266, 240] width 81 height 20
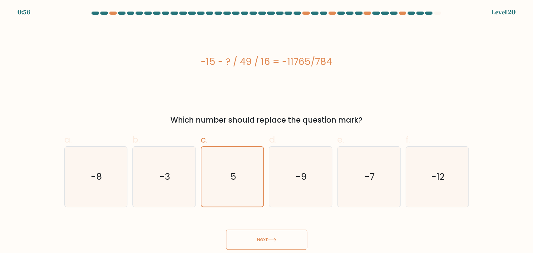
click at [255, 233] on button "Next" at bounding box center [266, 240] width 81 height 20
click at [298, 192] on icon "-9" at bounding box center [300, 177] width 60 height 60
click at [267, 131] on input "d. -9" at bounding box center [266, 129] width 0 height 4
radio input "true"
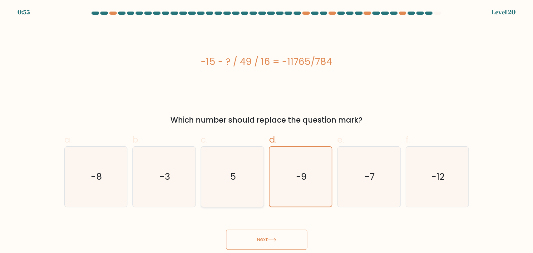
click at [243, 185] on icon "5" at bounding box center [232, 177] width 60 height 60
click at [266, 131] on input "c. 5" at bounding box center [266, 129] width 0 height 4
radio input "true"
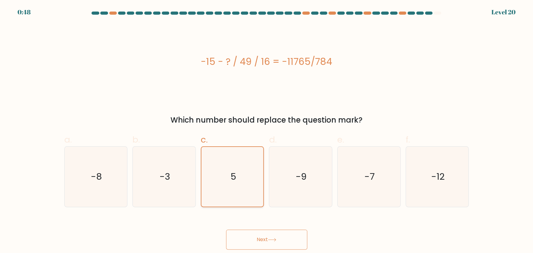
click at [248, 175] on icon "5" at bounding box center [233, 177] width 60 height 60
click at [266, 131] on input "c. 5" at bounding box center [266, 129] width 0 height 4
click at [248, 175] on icon "5" at bounding box center [233, 177] width 60 height 60
click at [266, 131] on input "c. 5" at bounding box center [266, 129] width 0 height 4
drag, startPoint x: 248, startPoint y: 175, endPoint x: 281, endPoint y: 246, distance: 78.0
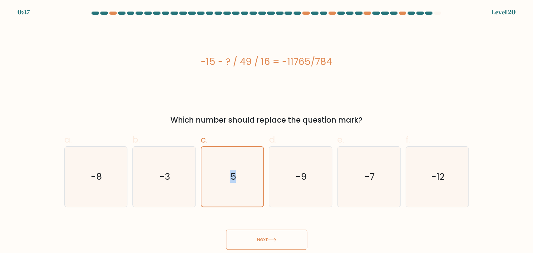
click at [248, 176] on icon "5" at bounding box center [233, 177] width 60 height 60
click at [266, 131] on input "c. 5" at bounding box center [266, 129] width 0 height 4
click at [260, 239] on button "Next" at bounding box center [266, 240] width 81 height 20
click at [260, 237] on button "Next" at bounding box center [266, 240] width 81 height 20
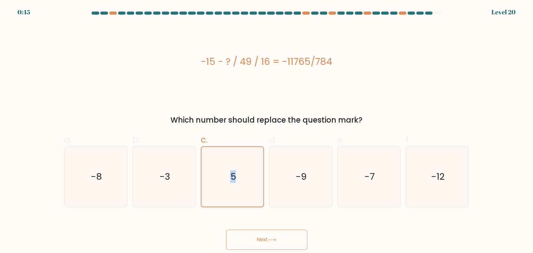
click at [247, 196] on icon "5" at bounding box center [233, 177] width 60 height 60
click at [266, 131] on input "c. 5" at bounding box center [266, 129] width 0 height 4
click at [247, 195] on icon "5" at bounding box center [233, 177] width 60 height 60
click at [266, 131] on input "c. 5" at bounding box center [266, 129] width 0 height 4
click at [247, 195] on icon "5" at bounding box center [233, 177] width 60 height 60
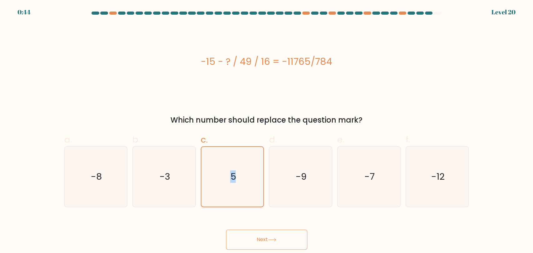
click at [266, 131] on input "c. 5" at bounding box center [266, 129] width 0 height 4
click at [247, 195] on icon "5" at bounding box center [233, 177] width 60 height 60
click at [266, 131] on input "c. 5" at bounding box center [266, 129] width 0 height 4
click at [247, 195] on icon "5" at bounding box center [233, 177] width 60 height 60
click at [266, 131] on input "c. 5" at bounding box center [266, 129] width 0 height 4
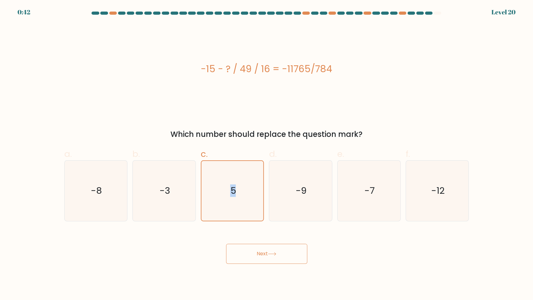
click at [277, 253] on button "Next" at bounding box center [266, 253] width 81 height 20
drag, startPoint x: 277, startPoint y: 256, endPoint x: 264, endPoint y: 253, distance: 13.2
click at [276, 253] on button "Next" at bounding box center [266, 253] width 81 height 20
click at [264, 253] on button "Next" at bounding box center [266, 253] width 81 height 20
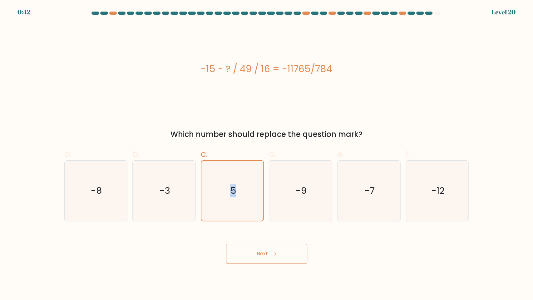
click at [264, 253] on button "Next" at bounding box center [266, 253] width 81 height 20
click at [248, 192] on icon "5" at bounding box center [233, 191] width 60 height 60
click at [266, 154] on input "c. 5" at bounding box center [266, 152] width 0 height 4
click at [248, 192] on icon "5" at bounding box center [233, 191] width 60 height 60
click at [266, 154] on input "c. 5" at bounding box center [266, 152] width 0 height 4
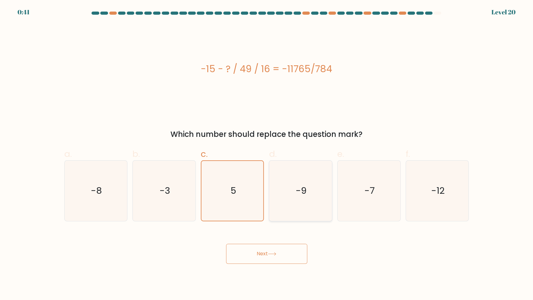
click at [308, 187] on icon "-9" at bounding box center [300, 190] width 60 height 60
click at [267, 154] on input "d. -9" at bounding box center [266, 152] width 0 height 4
radio input "true"
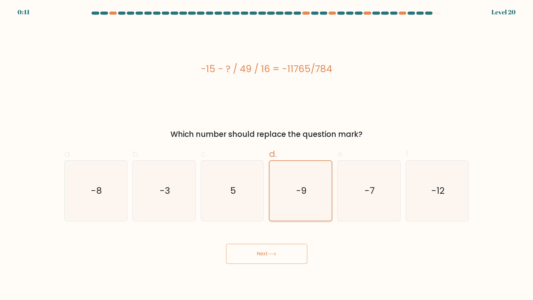
drag, startPoint x: 239, startPoint y: 192, endPoint x: 332, endPoint y: 187, distance: 92.5
click at [241, 192] on icon "5" at bounding box center [232, 190] width 60 height 60
click at [266, 154] on input "c. 5" at bounding box center [266, 152] width 0 height 4
radio input "true"
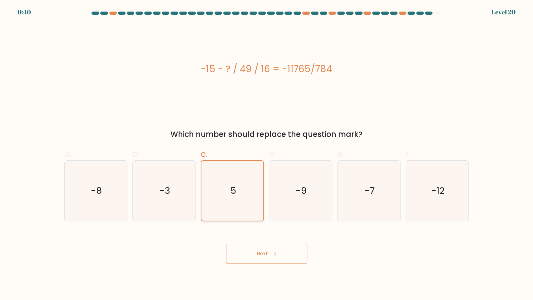
drag, startPoint x: 332, startPoint y: 187, endPoint x: 241, endPoint y: 185, distance: 91.1
click at [327, 187] on div "-9" at bounding box center [300, 190] width 63 height 61
click at [267, 154] on input "d. -9" at bounding box center [266, 152] width 0 height 4
radio input "true"
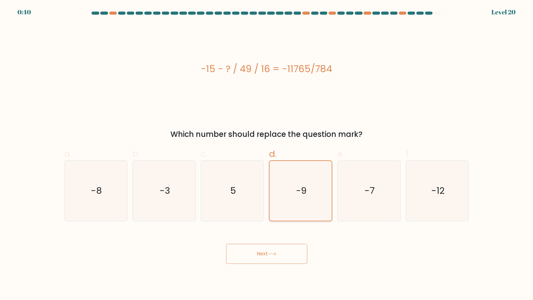
drag, startPoint x: 241, startPoint y: 185, endPoint x: 275, endPoint y: 180, distance: 34.3
click at [250, 183] on icon "5" at bounding box center [232, 190] width 60 height 60
click at [266, 154] on input "c. 5" at bounding box center [266, 152] width 0 height 4
radio input "true"
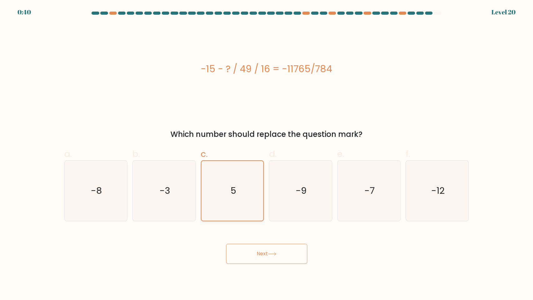
drag, startPoint x: 290, startPoint y: 178, endPoint x: 209, endPoint y: 180, distance: 80.8
click at [275, 180] on icon "-9" at bounding box center [300, 190] width 60 height 60
click at [267, 154] on input "d. -9" at bounding box center [266, 152] width 0 height 4
radio input "true"
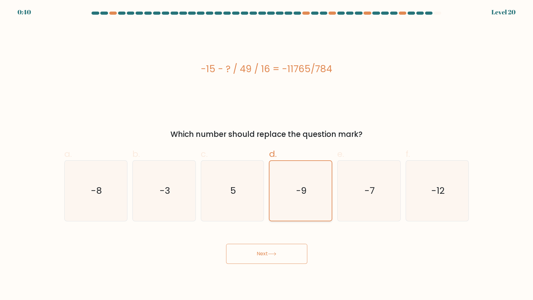
drag, startPoint x: 217, startPoint y: 178, endPoint x: 279, endPoint y: 174, distance: 61.6
click at [234, 177] on icon "5" at bounding box center [232, 190] width 60 height 60
drag, startPoint x: 279, startPoint y: 174, endPoint x: 207, endPoint y: 177, distance: 71.5
click at [277, 174] on icon "-9" at bounding box center [301, 191] width 60 height 60
click at [267, 154] on input "d. -9" at bounding box center [266, 152] width 0 height 4
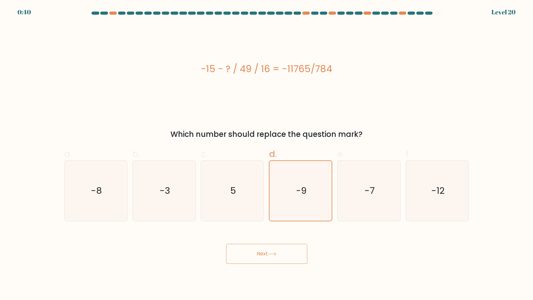
drag, startPoint x: 207, startPoint y: 177, endPoint x: 265, endPoint y: 176, distance: 57.4
click at [236, 176] on icon "5" at bounding box center [232, 190] width 60 height 60
click at [278, 175] on icon "-9" at bounding box center [301, 191] width 60 height 60
click at [267, 154] on input "d. -9" at bounding box center [266, 152] width 0 height 4
click at [234, 179] on icon "5" at bounding box center [232, 190] width 60 height 60
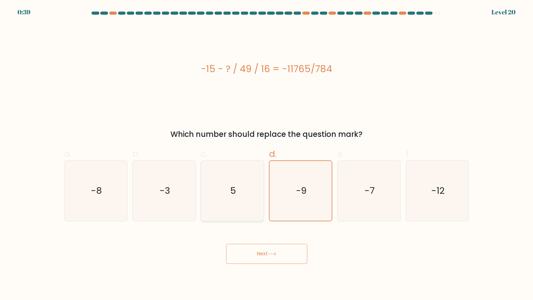
click at [266, 154] on input "c. 5" at bounding box center [266, 152] width 0 height 4
radio input "true"
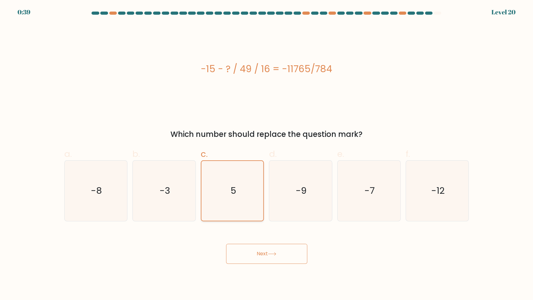
click at [234, 179] on icon "5" at bounding box center [233, 191] width 60 height 60
click at [266, 154] on input "c. 5" at bounding box center [266, 152] width 0 height 4
click at [277, 250] on button "Next" at bounding box center [266, 253] width 81 height 20
click at [276, 250] on button "Next" at bounding box center [266, 253] width 81 height 20
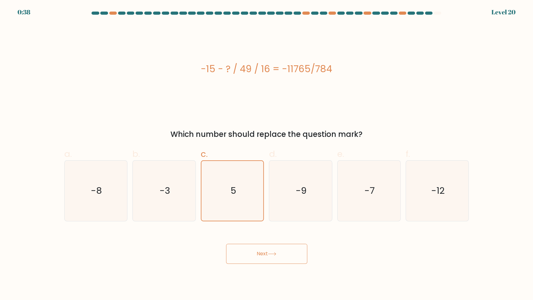
click at [276, 250] on button "Next" at bounding box center [266, 253] width 81 height 20
click at [272, 250] on button "Next" at bounding box center [266, 253] width 81 height 20
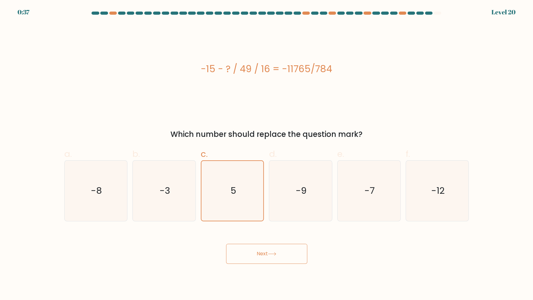
click at [272, 250] on button "Next" at bounding box center [266, 253] width 81 height 20
drag, startPoint x: 272, startPoint y: 250, endPoint x: 262, endPoint y: 251, distance: 10.1
click at [271, 250] on button "Next" at bounding box center [266, 253] width 81 height 20
click at [262, 251] on button "Next" at bounding box center [266, 253] width 81 height 20
click at [262, 252] on button "Next" at bounding box center [266, 253] width 81 height 20
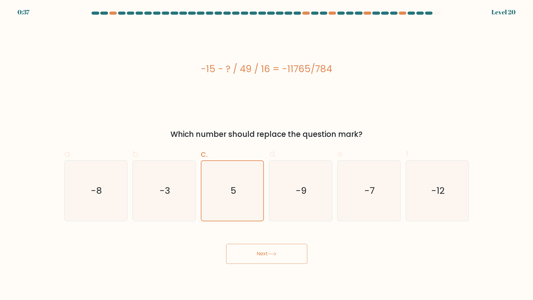
click at [262, 252] on button "Next" at bounding box center [266, 253] width 81 height 20
drag, startPoint x: 262, startPoint y: 252, endPoint x: 415, endPoint y: 253, distance: 153.2
click at [415, 253] on div "Next" at bounding box center [267, 245] width 412 height 35
click at [264, 247] on button "Next" at bounding box center [266, 253] width 81 height 20
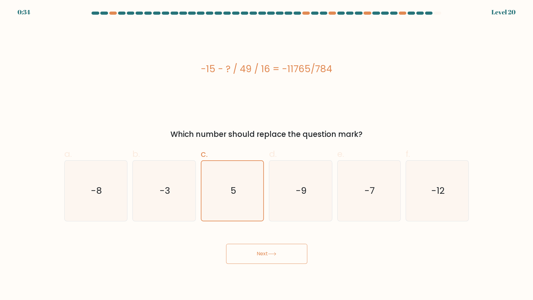
click at [264, 247] on button "Next" at bounding box center [266, 253] width 81 height 20
drag, startPoint x: 240, startPoint y: 245, endPoint x: 257, endPoint y: 253, distance: 19.3
click at [240, 245] on button "Next" at bounding box center [266, 253] width 81 height 20
click at [257, 253] on button "Next" at bounding box center [266, 253] width 81 height 20
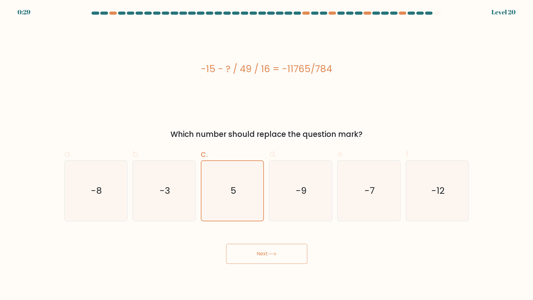
drag, startPoint x: 257, startPoint y: 253, endPoint x: 260, endPoint y: 255, distance: 3.5
click at [260, 253] on button "Next" at bounding box center [266, 253] width 81 height 20
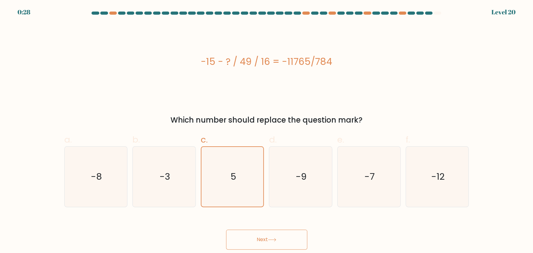
click at [269, 115] on div "Which number should replace the question mark?" at bounding box center [266, 120] width 397 height 11
click at [183, 175] on icon "-3" at bounding box center [164, 177] width 60 height 60
click at [266, 131] on input "b. -3" at bounding box center [266, 129] width 0 height 4
radio input "true"
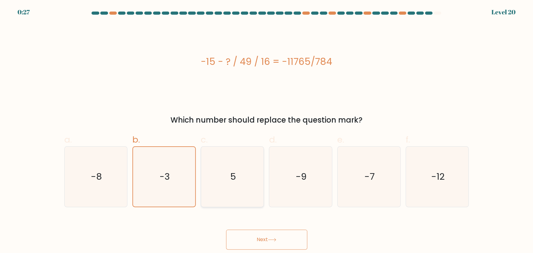
click at [244, 178] on icon "5" at bounding box center [232, 177] width 60 height 60
click at [266, 131] on input "c. 5" at bounding box center [266, 129] width 0 height 4
radio input "true"
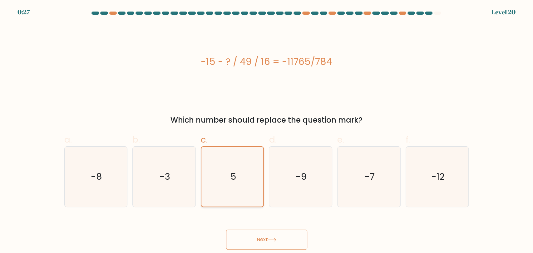
drag, startPoint x: 177, startPoint y: 184, endPoint x: 248, endPoint y: 175, distance: 71.7
click at [186, 183] on icon "-3" at bounding box center [164, 177] width 60 height 60
click at [266, 131] on input "b. -3" at bounding box center [266, 129] width 0 height 4
radio input "true"
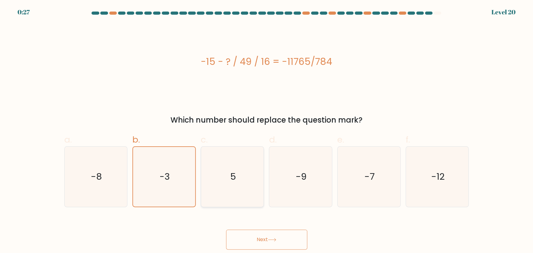
drag, startPoint x: 248, startPoint y: 175, endPoint x: 165, endPoint y: 177, distance: 82.7
click at [247, 175] on icon "5" at bounding box center [232, 177] width 60 height 60
click at [266, 131] on input "c. 5" at bounding box center [266, 129] width 0 height 4
radio input "true"
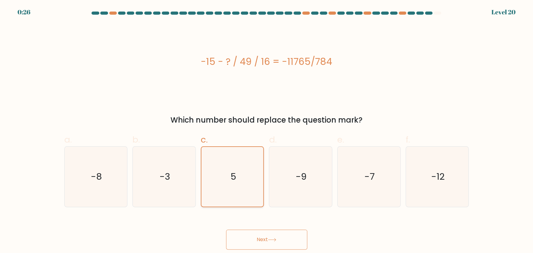
drag, startPoint x: 165, startPoint y: 177, endPoint x: 221, endPoint y: 171, distance: 55.9
click at [173, 176] on icon "-3" at bounding box center [164, 177] width 60 height 60
click at [223, 171] on icon "5" at bounding box center [233, 177] width 60 height 60
click at [266, 131] on input "c. 5" at bounding box center [266, 129] width 0 height 4
click at [234, 180] on text "5" at bounding box center [233, 176] width 6 height 12
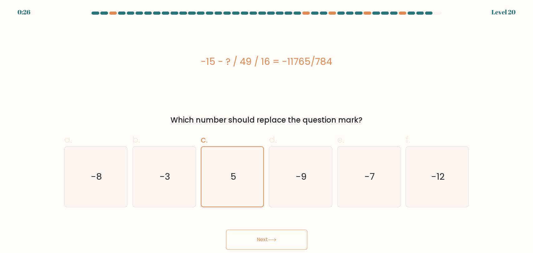
click at [266, 131] on input "c. 5" at bounding box center [266, 129] width 0 height 4
click at [265, 233] on button "Next" at bounding box center [266, 240] width 81 height 20
click at [267, 233] on button "Next" at bounding box center [266, 240] width 81 height 20
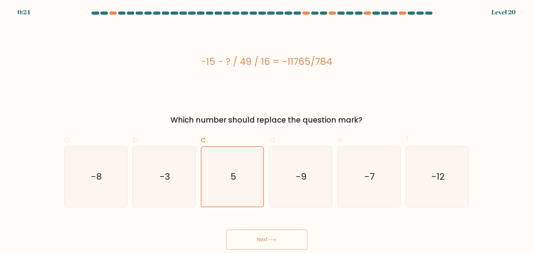
click at [267, 233] on button "Next" at bounding box center [266, 240] width 81 height 20
click at [300, 187] on icon "-9" at bounding box center [300, 177] width 60 height 60
click at [267, 131] on input "d. -9" at bounding box center [266, 129] width 0 height 4
radio input "true"
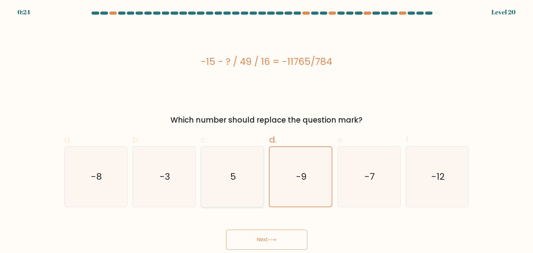
drag, startPoint x: 236, startPoint y: 180, endPoint x: 263, endPoint y: 178, distance: 26.6
click at [241, 179] on icon "5" at bounding box center [232, 177] width 60 height 60
click at [266, 131] on input "c. 5" at bounding box center [266, 129] width 0 height 4
radio input "true"
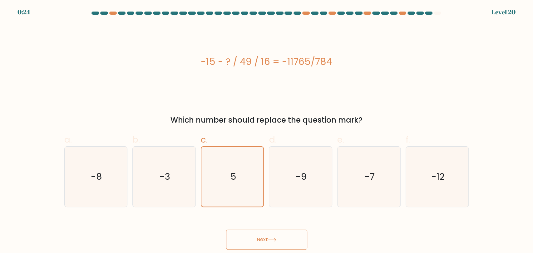
drag, startPoint x: 290, startPoint y: 177, endPoint x: 267, endPoint y: 178, distance: 22.2
click at [291, 176] on icon "-9" at bounding box center [300, 177] width 60 height 60
click at [267, 131] on input "d. -9" at bounding box center [266, 129] width 0 height 4
radio input "true"
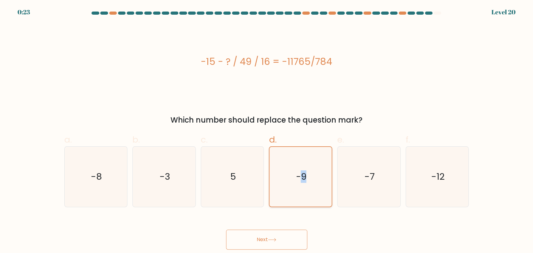
click at [304, 174] on text "-9" at bounding box center [301, 176] width 11 height 12
click at [274, 238] on icon at bounding box center [272, 239] width 8 height 3
click at [242, 183] on icon "5" at bounding box center [232, 177] width 60 height 60
click at [266, 131] on input "c. 5" at bounding box center [266, 129] width 0 height 4
radio input "true"
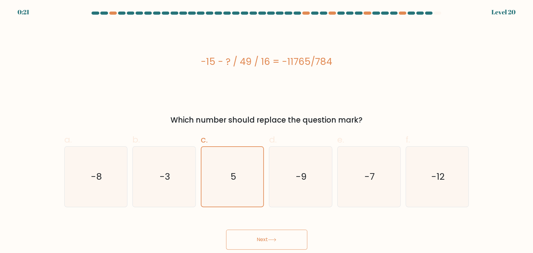
click at [257, 227] on div "Next" at bounding box center [267, 232] width 412 height 35
click at [264, 236] on button "Next" at bounding box center [266, 240] width 81 height 20
click at [266, 238] on button "Next" at bounding box center [266, 240] width 81 height 20
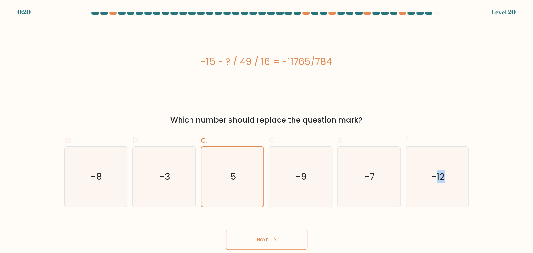
click at [266, 238] on button "Next" at bounding box center [266, 240] width 81 height 20
drag, startPoint x: 272, startPoint y: 236, endPoint x: 294, endPoint y: 231, distance: 22.5
click at [273, 236] on button "Next" at bounding box center [266, 240] width 81 height 20
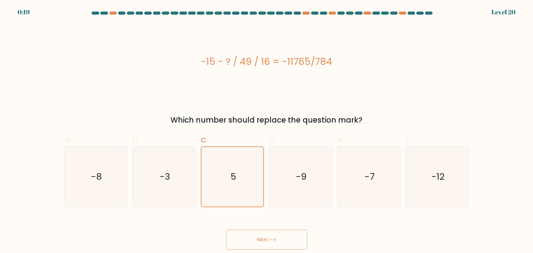
click at [462, 222] on div "Next" at bounding box center [267, 232] width 412 height 35
drag, startPoint x: 333, startPoint y: 99, endPoint x: 274, endPoint y: 49, distance: 77.3
click at [330, 96] on div "-15 - ? / 49 / 16 = -11765/784 Which number should replace the question mark?" at bounding box center [267, 75] width 412 height 102
click at [272, 49] on div "-15 - ? / 49 / 16 = -11765/784" at bounding box center [266, 62] width 404 height 76
drag, startPoint x: 426, startPoint y: 48, endPoint x: 312, endPoint y: 70, distance: 116.5
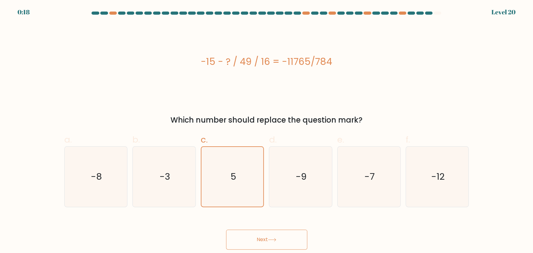
click at [183, 82] on div "-15 - ? / 49 / 16 = -11765/784" at bounding box center [266, 62] width 404 height 76
click at [358, 62] on div "-15 - ? / 49 / 16 = -11765/784" at bounding box center [266, 62] width 404 height 14
click at [423, 10] on div "0:17 Level 20" at bounding box center [266, 8] width 533 height 17
click at [424, 10] on div "0:16 Level 20" at bounding box center [266, 8] width 533 height 17
click at [433, 11] on div "0:16 Level 20" at bounding box center [266, 8] width 533 height 17
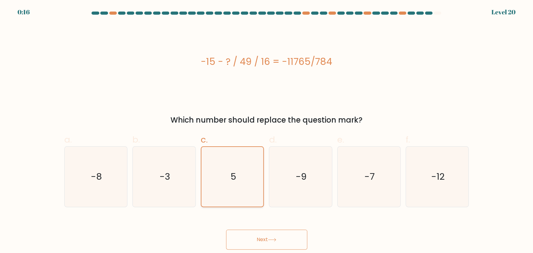
click at [246, 153] on icon "5" at bounding box center [233, 177] width 60 height 60
click at [266, 131] on input "c. 5" at bounding box center [266, 129] width 0 height 4
click at [276, 242] on button "Next" at bounding box center [266, 240] width 81 height 20
drag, startPoint x: 276, startPoint y: 242, endPoint x: 276, endPoint y: 238, distance: 4.1
click at [276, 242] on button "Next" at bounding box center [266, 240] width 81 height 20
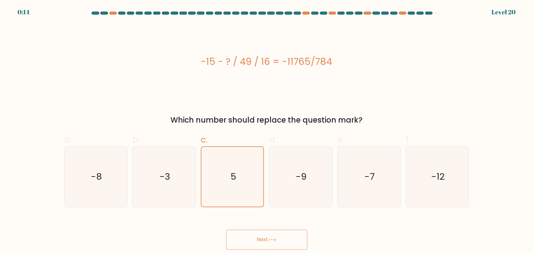
click at [262, 233] on button "Next" at bounding box center [266, 240] width 81 height 20
click at [261, 233] on button "Next" at bounding box center [266, 240] width 81 height 20
drag, startPoint x: 261, startPoint y: 233, endPoint x: 251, endPoint y: 236, distance: 10.8
click at [261, 233] on button "Next" at bounding box center [266, 240] width 81 height 20
click at [227, 165] on icon "5" at bounding box center [233, 177] width 60 height 60
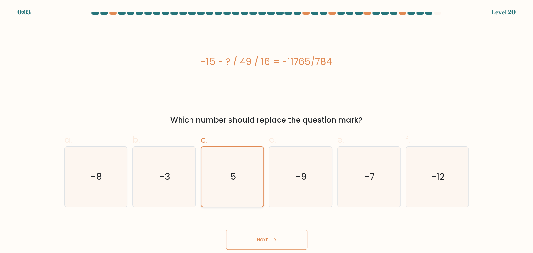
click at [266, 131] on input "c. 5" at bounding box center [266, 129] width 0 height 4
click at [269, 236] on button "Next" at bounding box center [266, 240] width 81 height 20
click at [235, 178] on text "5" at bounding box center [233, 176] width 6 height 12
click at [266, 131] on input "c. 5" at bounding box center [266, 129] width 0 height 4
click at [232, 178] on text "5" at bounding box center [233, 176] width 6 height 12
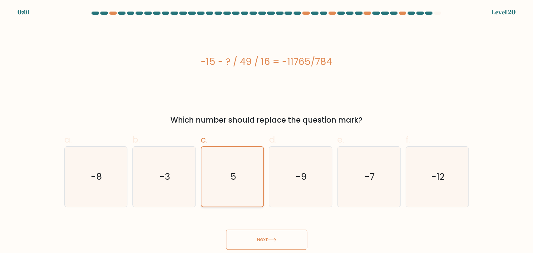
click at [266, 131] on input "c. 5" at bounding box center [266, 129] width 0 height 4
click at [232, 178] on text "5" at bounding box center [233, 176] width 6 height 12
click at [266, 131] on input "c. 5" at bounding box center [266, 129] width 0 height 4
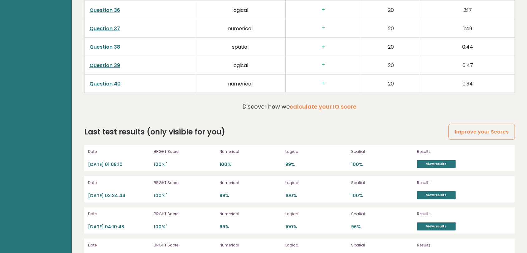
scroll to position [1699, 0]
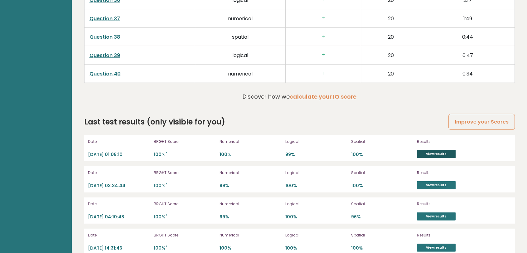
click at [436, 150] on link "View results" at bounding box center [436, 154] width 39 height 8
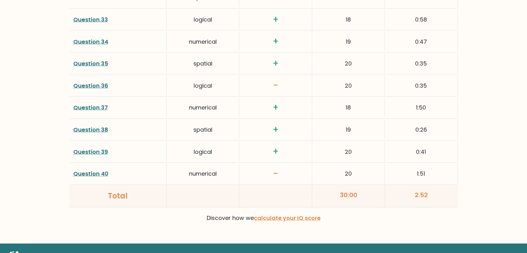
scroll to position [1627, 0]
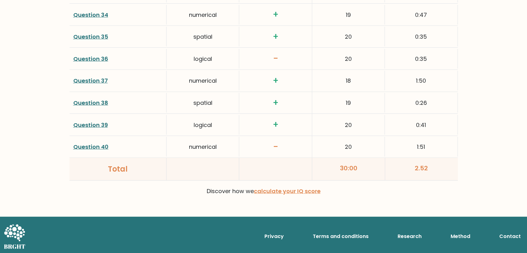
click at [94, 144] on link "Question 40" at bounding box center [90, 147] width 35 height 8
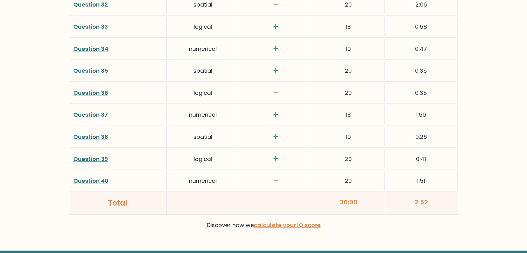
scroll to position [1593, 0]
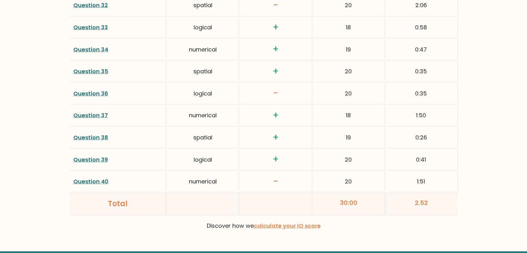
click at [81, 179] on link "Question 40" at bounding box center [90, 182] width 35 height 8
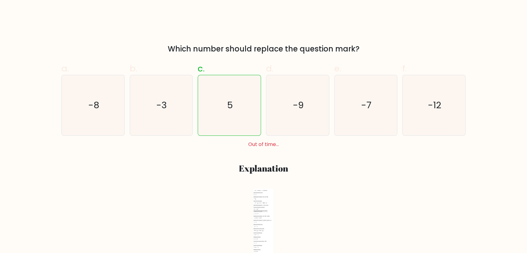
click at [195, 175] on div "a. -8 b. -3 c. 5 d. -9" at bounding box center [264, 161] width 412 height 208
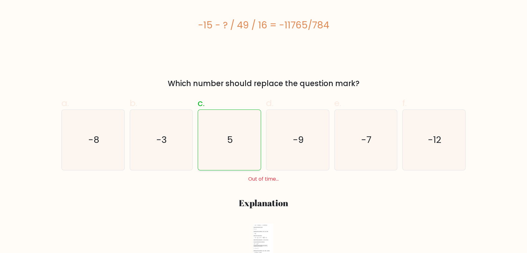
click at [232, 152] on icon "5" at bounding box center [229, 140] width 60 height 60
radio input "true"
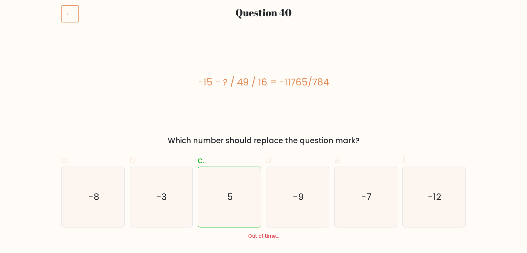
scroll to position [210, 0]
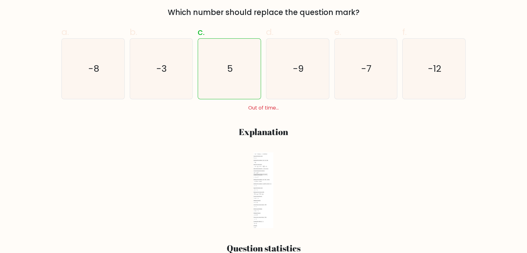
click at [372, 177] on div "[DATE]T09:41:35.111249 image/svg+xml Matplotlib v3.5.2, [URL][DOMAIN_NAME] *{st…" at bounding box center [263, 190] width 397 height 76
click at [390, 169] on div "[DATE]T09:41:35.111249 image/svg+xml Matplotlib v3.5.2, [URL][DOMAIN_NAME] *{st…" at bounding box center [263, 190] width 397 height 76
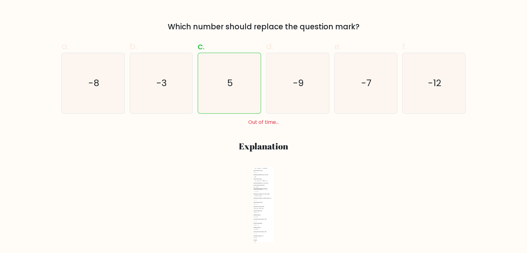
scroll to position [106, 0]
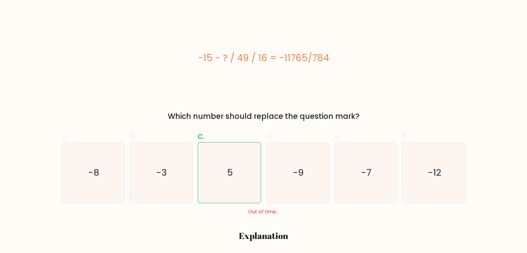
click at [400, 76] on div "-15 - ? / 49 / 16 = -11765/784" at bounding box center [263, 58] width 404 height 76
drag, startPoint x: 231, startPoint y: 114, endPoint x: 249, endPoint y: 105, distance: 19.8
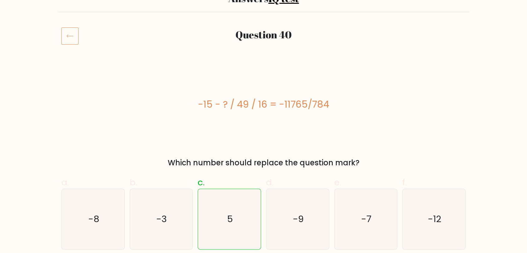
scroll to position [69, 0]
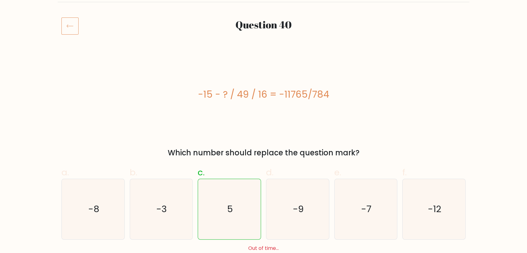
click at [441, 77] on div "-15 - ? / 49 / 16 = -11765/784" at bounding box center [263, 94] width 404 height 76
click at [71, 24] on icon at bounding box center [69, 25] width 17 height 17
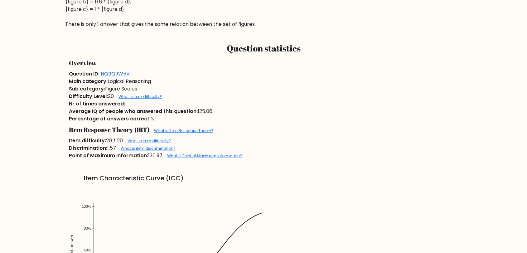
scroll to position [208, 0]
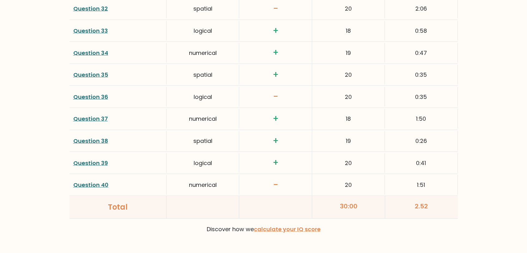
scroll to position [1593, 0]
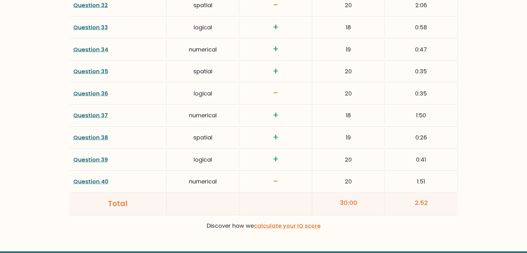
click at [99, 90] on link "Question 36" at bounding box center [90, 94] width 35 height 8
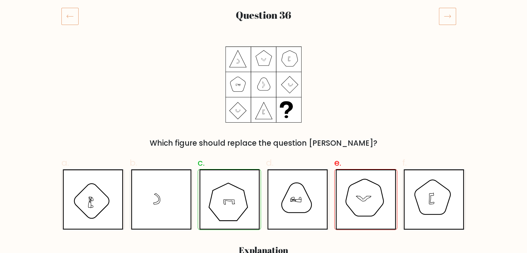
scroll to position [69, 0]
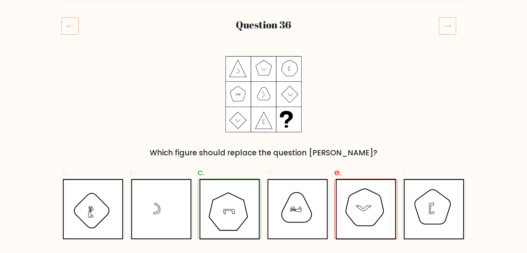
click at [340, 95] on div "Which figure should replace the question [PERSON_NAME]?" at bounding box center [264, 107] width 412 height 102
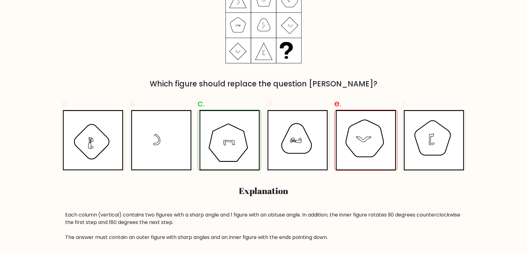
scroll to position [242, 0]
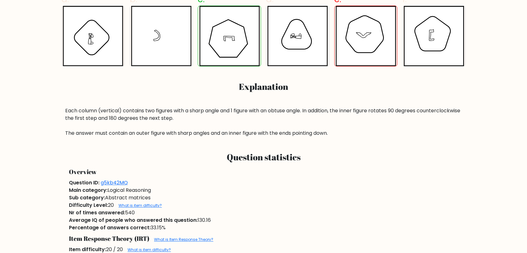
click at [427, 134] on div "Each column (vertical) contains two figures with a sharp angle and 1 figure wit…" at bounding box center [263, 122] width 397 height 30
drag, startPoint x: 340, startPoint y: 134, endPoint x: 250, endPoint y: 110, distance: 93.5
click at [250, 110] on div "Each column (vertical) contains two figures with a sharp angle and 1 figure wit…" at bounding box center [263, 122] width 397 height 30
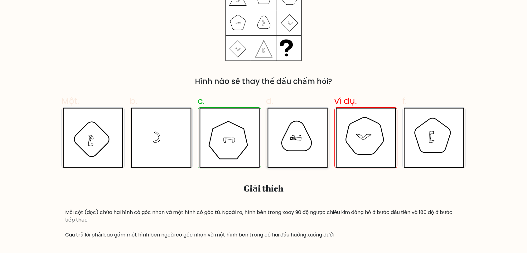
scroll to position [69, 0]
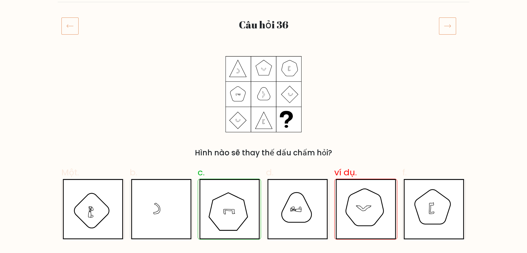
click at [350, 121] on div "Hình nào sẽ thay thế dấu chấm hỏi?" at bounding box center [264, 107] width 412 height 102
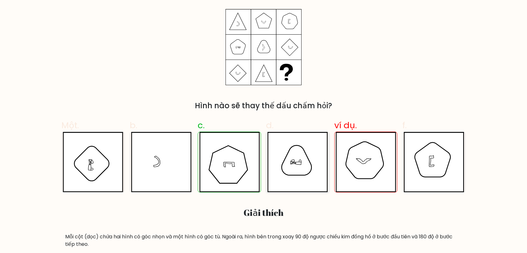
scroll to position [104, 0]
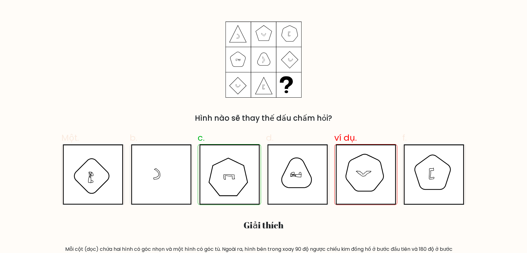
click at [345, 107] on div "Hình nào sẽ thay thế dấu chấm hỏi?" at bounding box center [264, 73] width 412 height 102
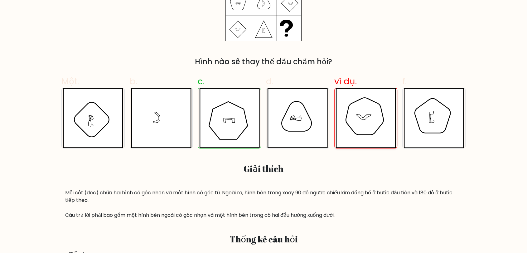
scroll to position [173, 0]
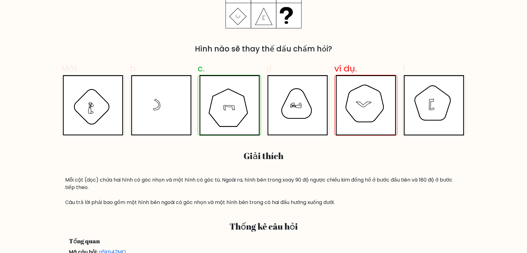
drag, startPoint x: 341, startPoint y: 112, endPoint x: 332, endPoint y: 109, distance: 10.1
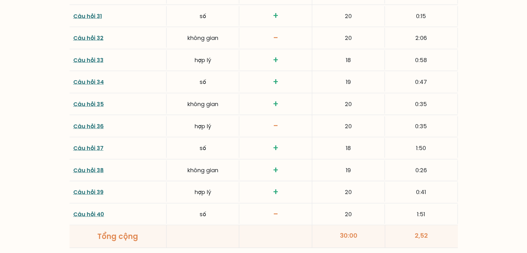
scroll to position [1558, 0]
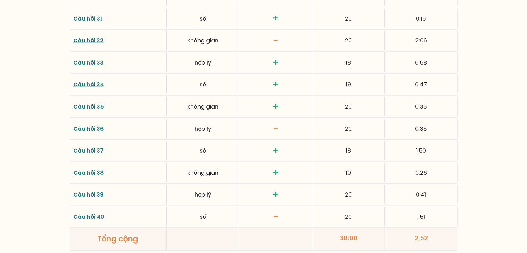
click at [90, 39] on font "Câu hỏi 32" at bounding box center [88, 41] width 30 height 8
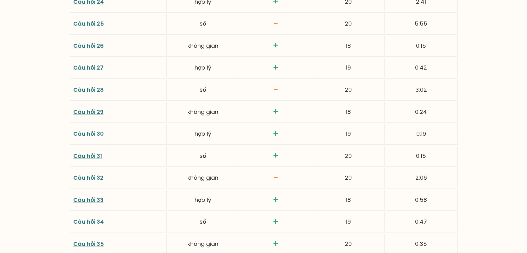
scroll to position [1419, 0]
click at [98, 90] on font "Câu hỏi 28" at bounding box center [88, 91] width 31 height 8
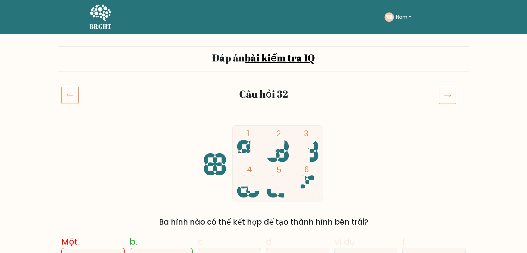
scroll to position [139, 0]
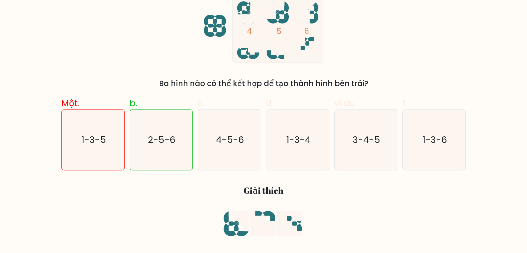
click at [376, 192] on h3 "Giải thích" at bounding box center [263, 190] width 397 height 11
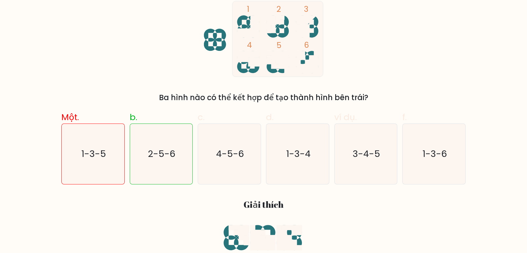
scroll to position [69, 0]
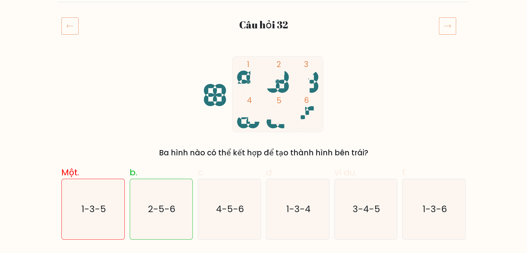
click at [375, 125] on div "1 2 3 4 5 6 Ba hình nào có thể kết hợp để tạo thành hình bên trái?" at bounding box center [264, 107] width 412 height 102
drag, startPoint x: 278, startPoint y: 88, endPoint x: 275, endPoint y: 116, distance: 28.3
click at [278, 88] on icon "1 2 3 4 5 6" at bounding box center [264, 94] width 168 height 76
click at [275, 116] on icon at bounding box center [273, 117] width 13 height 13
click at [300, 113] on icon at bounding box center [300, 115] width 9 height 18
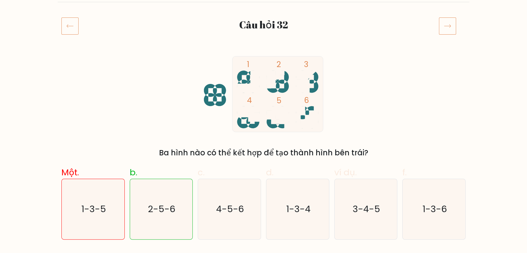
click at [378, 101] on div "1 2 3 4 5 6 Ba hình nào có thể kết hợp để tạo thành hình bên trái?" at bounding box center [264, 107] width 412 height 102
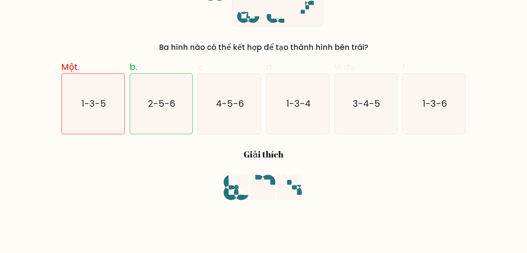
scroll to position [173, 0]
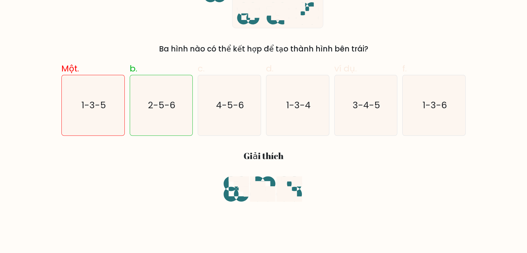
click at [238, 188] on icon at bounding box center [236, 188] width 25 height 25
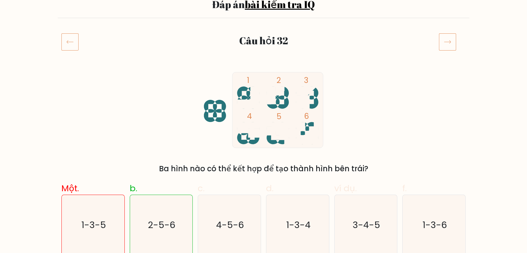
scroll to position [35, 0]
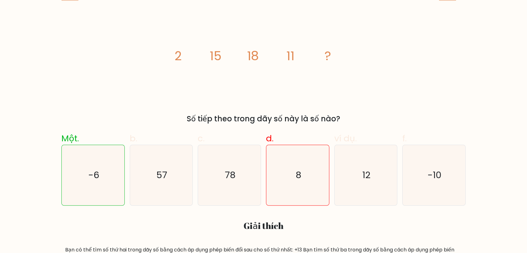
scroll to position [104, 0]
